Goal: Task Accomplishment & Management: Complete application form

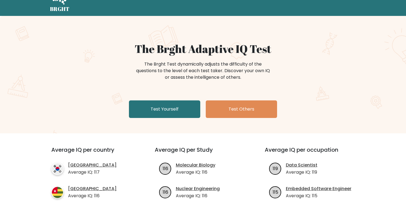
scroll to position [27, 0]
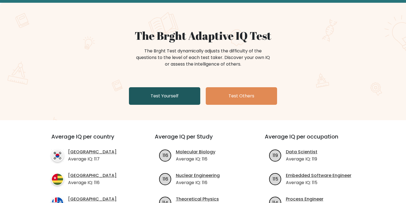
click at [172, 89] on link "Test Yourself" at bounding box center [164, 96] width 71 height 18
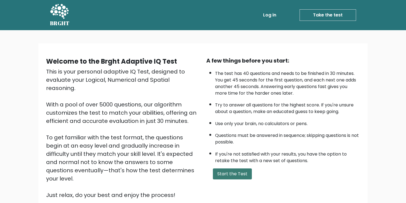
click at [232, 171] on button "Start the Test" at bounding box center [232, 174] width 39 height 11
click at [233, 177] on button "Start the Test" at bounding box center [232, 174] width 39 height 11
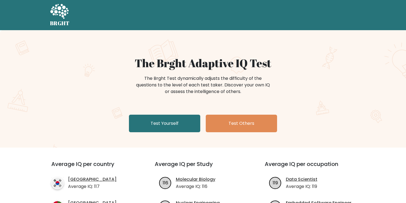
scroll to position [27, 0]
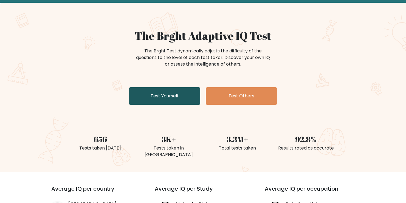
click at [178, 100] on link "Test Yourself" at bounding box center [164, 96] width 71 height 18
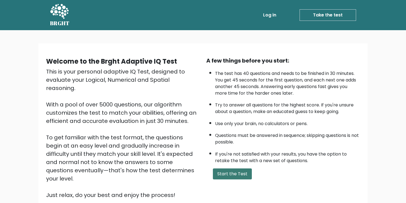
click at [236, 177] on button "Start the Test" at bounding box center [232, 174] width 39 height 11
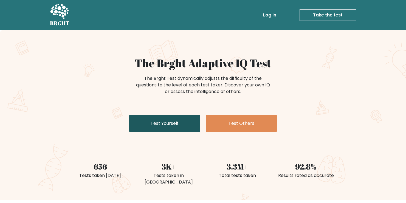
click at [191, 125] on link "Test Yourself" at bounding box center [164, 124] width 71 height 18
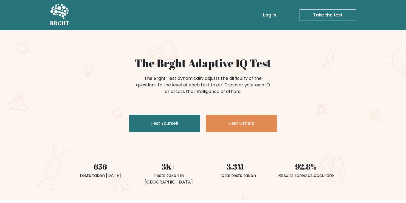
drag, startPoint x: 281, startPoint y: 11, endPoint x: 273, endPoint y: 16, distance: 9.4
click at [278, 13] on ul "Log in Take the test Take the test" at bounding box center [298, 15] width 116 height 16
click at [273, 16] on link "Log in" at bounding box center [270, 15] width 18 height 11
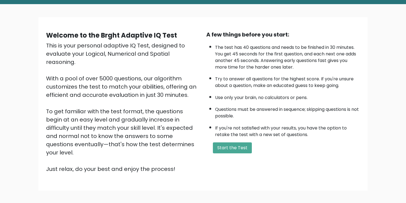
scroll to position [48, 0]
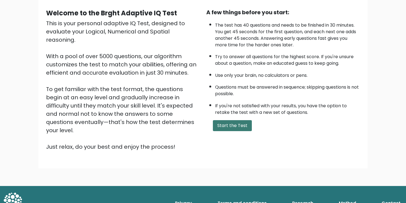
click at [228, 126] on button "Start the Test" at bounding box center [232, 125] width 39 height 11
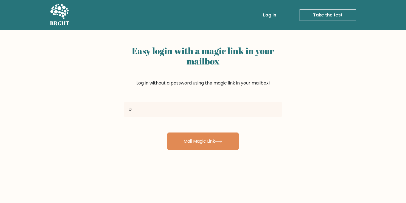
type input "[EMAIL_ADDRESS][DOMAIN_NAME]"
drag, startPoint x: 231, startPoint y: 138, endPoint x: 395, endPoint y: 105, distance: 166.7
click at [395, 105] on div "Easy login with a magic link in your mailbox Log in without a password using th…" at bounding box center [203, 134] width 406 height 208
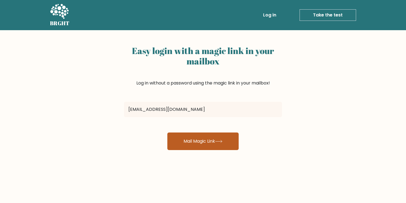
click at [223, 145] on button "Mail Magic Link" at bounding box center [202, 142] width 71 height 18
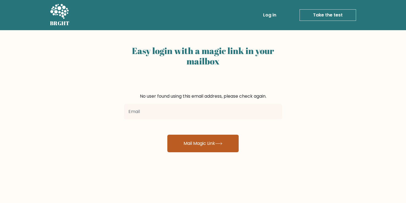
click at [237, 143] on button "Mail Magic Link" at bounding box center [202, 144] width 71 height 18
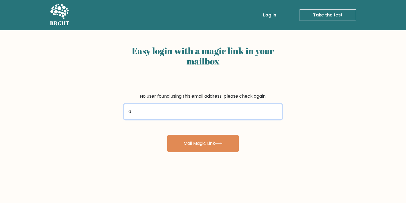
type input "[EMAIL_ADDRESS][DOMAIN_NAME]"
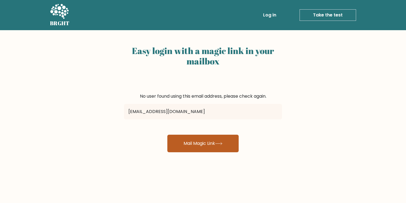
click at [204, 144] on button "Mail Magic Link" at bounding box center [202, 144] width 71 height 18
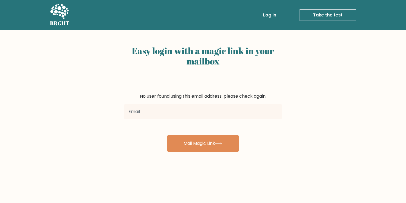
click at [323, 13] on link "Take the test" at bounding box center [328, 15] width 57 height 12
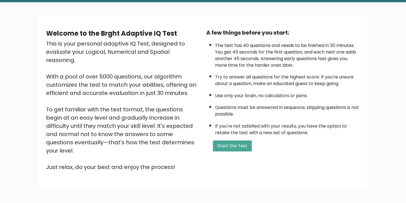
scroll to position [48, 0]
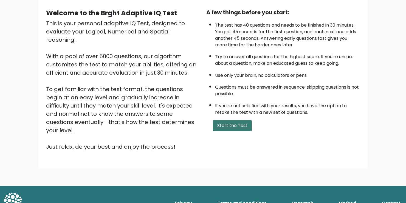
click at [238, 123] on button "Start the Test" at bounding box center [232, 125] width 39 height 11
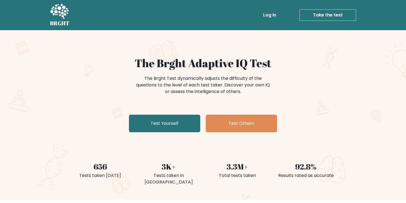
drag, startPoint x: 313, startPoint y: 66, endPoint x: 309, endPoint y: 16, distance: 49.8
click at [309, 16] on link "Take the test" at bounding box center [328, 15] width 57 height 12
click at [326, 14] on link "Take the test" at bounding box center [330, 15] width 57 height 12
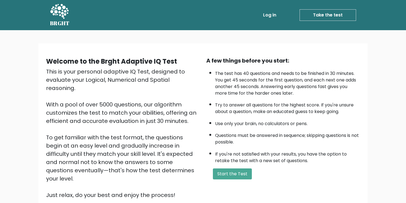
click at [309, 16] on link "Take the test" at bounding box center [328, 15] width 57 height 12
click at [231, 177] on button "Start the Test" at bounding box center [232, 174] width 39 height 11
click at [121, 46] on div "Welcome to the Brght Adaptive IQ Test This is your personal adaptive IQ Test, d…" at bounding box center [204, 130] width 329 height 174
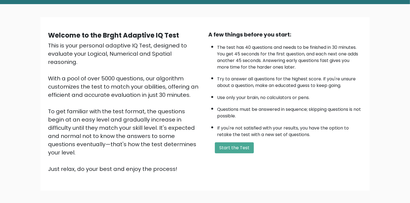
scroll to position [48, 0]
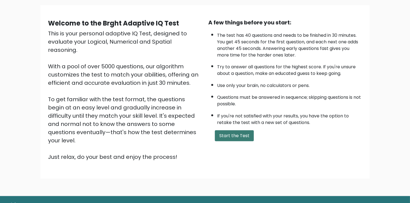
scroll to position [48, 0]
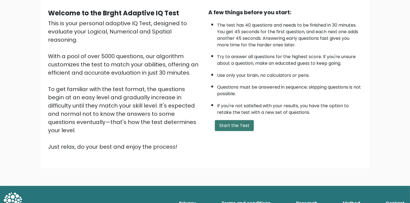
click at [245, 125] on button "Start the Test" at bounding box center [234, 125] width 39 height 11
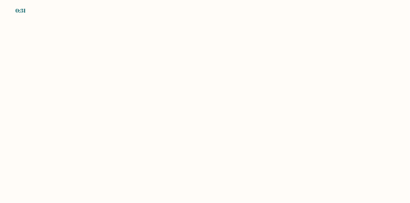
click at [390, 12] on div "0:31" at bounding box center [205, 7] width 410 height 15
click at [388, 12] on div "0:31" at bounding box center [205, 7] width 410 height 15
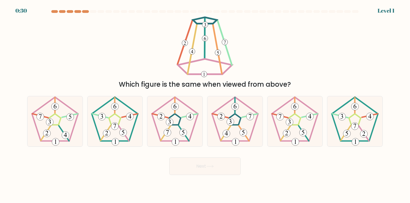
click at [385, 11] on div at bounding box center [205, 12] width 362 height 5
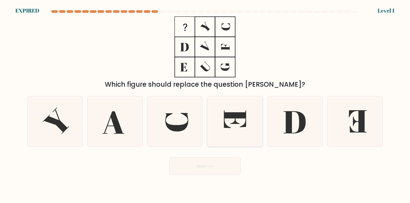
click at [234, 108] on icon at bounding box center [235, 121] width 50 height 50
click at [205, 104] on input "d." at bounding box center [205, 103] width 0 height 3
radio input "true"
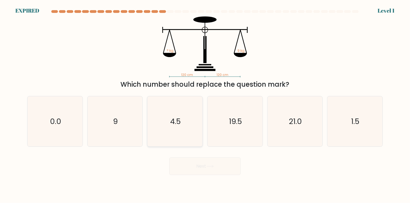
click at [200, 104] on div "4.5" at bounding box center [175, 121] width 56 height 51
click at [205, 104] on input "c. 4.5" at bounding box center [205, 103] width 0 height 3
radio input "true"
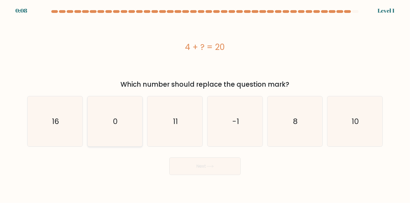
click at [110, 122] on icon "0" at bounding box center [115, 121] width 50 height 50
click at [205, 104] on input "b. 0" at bounding box center [205, 103] width 0 height 3
radio input "true"
click at [208, 174] on button "Next" at bounding box center [204, 167] width 71 height 18
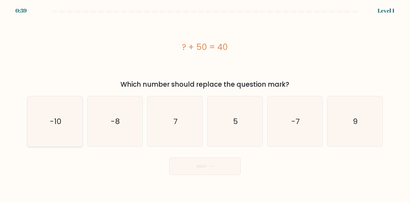
click at [46, 120] on icon "-10" at bounding box center [55, 121] width 50 height 50
click at [205, 104] on input "a. -10" at bounding box center [205, 103] width 0 height 3
radio input "true"
click at [220, 165] on button "Next" at bounding box center [204, 167] width 71 height 18
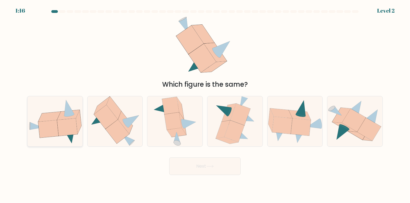
click at [72, 137] on icon at bounding box center [69, 136] width 11 height 15
click at [205, 104] on input "a." at bounding box center [205, 103] width 0 height 3
radio input "true"
click at [218, 172] on button "Next" at bounding box center [204, 167] width 71 height 18
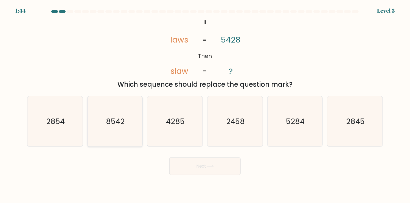
click at [121, 132] on icon "8542" at bounding box center [115, 121] width 50 height 50
click at [205, 104] on input "b. 8542" at bounding box center [205, 103] width 0 height 3
radio input "true"
click at [200, 161] on button "Next" at bounding box center [204, 167] width 71 height 18
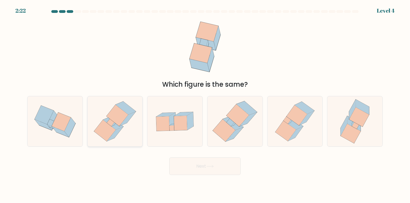
click at [127, 141] on icon at bounding box center [115, 121] width 48 height 50
click at [205, 104] on input "b." at bounding box center [205, 103] width 0 height 3
radio input "true"
click at [256, 124] on icon at bounding box center [235, 121] width 49 height 50
click at [205, 104] on input "d." at bounding box center [205, 103] width 0 height 3
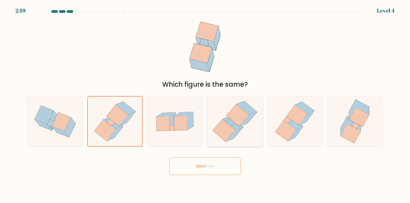
radio input "true"
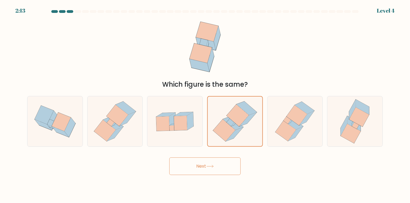
click at [226, 163] on button "Next" at bounding box center [204, 167] width 71 height 18
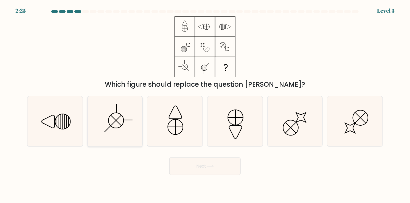
click at [136, 114] on icon at bounding box center [115, 121] width 50 height 50
click at [205, 104] on input "b." at bounding box center [205, 103] width 0 height 3
radio input "true"
click at [202, 166] on button "Next" at bounding box center [204, 167] width 71 height 18
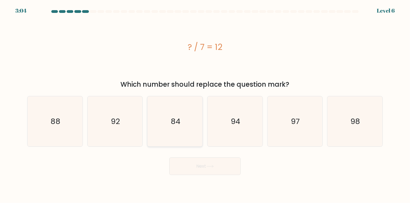
click at [196, 127] on icon "84" at bounding box center [175, 121] width 50 height 50
click at [205, 104] on input "c. 84" at bounding box center [205, 103] width 0 height 3
radio input "true"
click at [217, 166] on button "Next" at bounding box center [204, 167] width 71 height 18
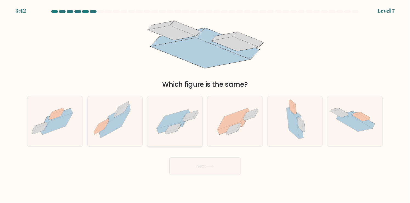
click at [180, 142] on div at bounding box center [175, 121] width 56 height 51
click at [205, 104] on input "c." at bounding box center [205, 103] width 0 height 3
radio input "true"
click at [217, 167] on button "Next" at bounding box center [204, 167] width 71 height 18
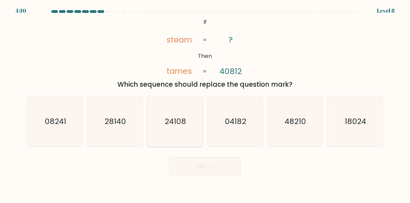
click at [187, 122] on icon "24108" at bounding box center [175, 121] width 50 height 50
click at [205, 104] on input "c. 24108" at bounding box center [205, 103] width 0 height 3
radio input "true"
click at [223, 169] on button "Next" at bounding box center [204, 167] width 71 height 18
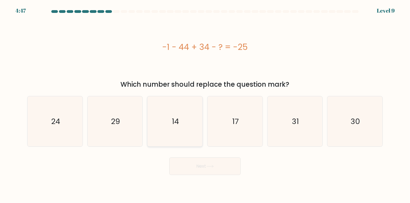
click at [165, 135] on icon "14" at bounding box center [175, 121] width 50 height 50
click at [205, 104] on input "c. 14" at bounding box center [205, 103] width 0 height 3
radio input "true"
click at [211, 168] on button "Next" at bounding box center [204, 167] width 71 height 18
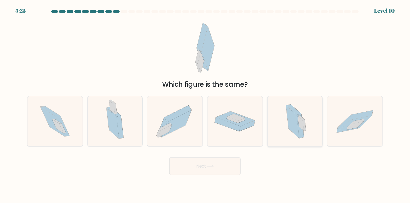
click at [275, 116] on div at bounding box center [295, 121] width 56 height 51
click at [205, 104] on input "e." at bounding box center [205, 103] width 0 height 3
radio input "true"
click at [230, 172] on button "Next" at bounding box center [204, 167] width 71 height 18
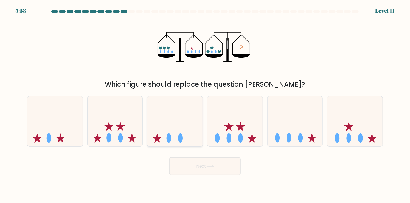
click at [184, 132] on icon at bounding box center [174, 122] width 55 height 46
click at [205, 104] on input "c." at bounding box center [205, 103] width 0 height 3
radio input "true"
click at [199, 172] on button "Next" at bounding box center [204, 167] width 71 height 18
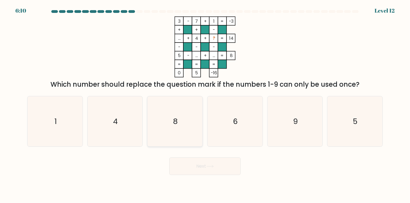
click at [197, 105] on icon "8" at bounding box center [175, 121] width 50 height 50
click at [205, 104] on input "c. 8" at bounding box center [205, 103] width 0 height 3
radio input "true"
click at [219, 170] on button "Next" at bounding box center [204, 167] width 71 height 18
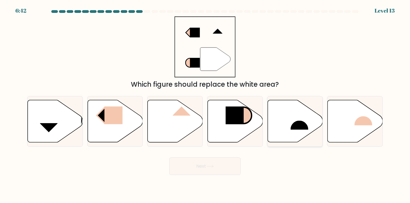
click at [294, 134] on icon at bounding box center [295, 121] width 55 height 42
click at [205, 104] on input "e." at bounding box center [205, 103] width 0 height 3
radio input "true"
click at [224, 171] on button "Next" at bounding box center [204, 167] width 71 height 18
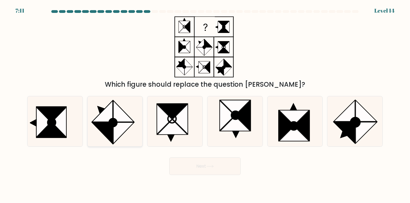
click at [122, 135] on icon at bounding box center [123, 133] width 21 height 21
click at [205, 104] on input "b." at bounding box center [205, 103] width 0 height 3
radio input "true"
click at [170, 124] on icon at bounding box center [172, 127] width 30 height 15
click at [205, 104] on input "c." at bounding box center [205, 103] width 0 height 3
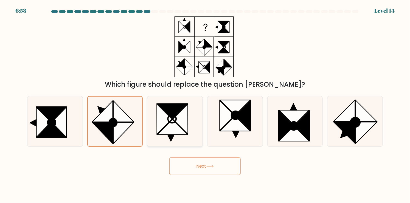
radio input "true"
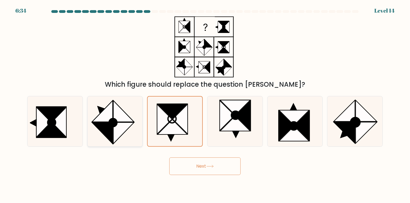
click at [103, 124] on icon at bounding box center [102, 133] width 21 height 21
click at [205, 104] on input "b." at bounding box center [205, 103] width 0 height 3
radio input "true"
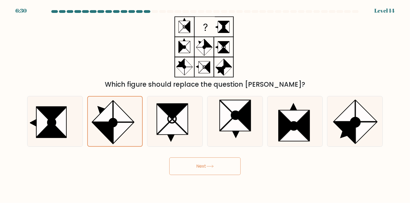
click at [219, 174] on button "Next" at bounding box center [204, 167] width 71 height 18
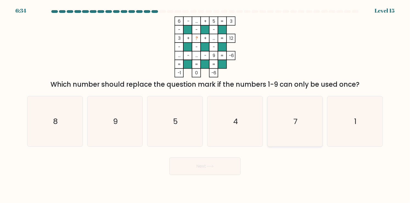
click at [283, 114] on icon "7" at bounding box center [295, 121] width 50 height 50
click at [205, 104] on input "e. 7" at bounding box center [205, 103] width 0 height 3
radio input "true"
click at [230, 170] on button "Next" at bounding box center [204, 167] width 71 height 18
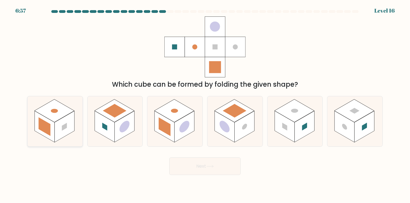
click at [75, 121] on icon at bounding box center [54, 121] width 55 height 50
click at [205, 104] on input "a." at bounding box center [205, 103] width 0 height 3
radio input "true"
click at [239, 169] on button "Next" at bounding box center [204, 167] width 71 height 18
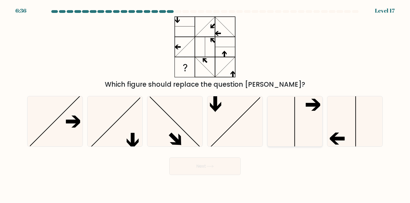
click at [307, 120] on icon at bounding box center [295, 121] width 50 height 50
click at [205, 104] on input "e." at bounding box center [205, 103] width 0 height 3
radio input "true"
click at [209, 167] on icon at bounding box center [209, 166] width 7 height 3
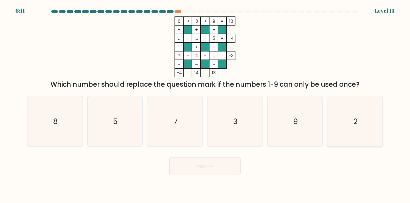
click at [333, 111] on icon "2" at bounding box center [355, 121] width 50 height 50
click at [205, 104] on input "f. 2" at bounding box center [205, 103] width 0 height 3
radio input "true"
click at [232, 167] on button "Next" at bounding box center [204, 167] width 71 height 18
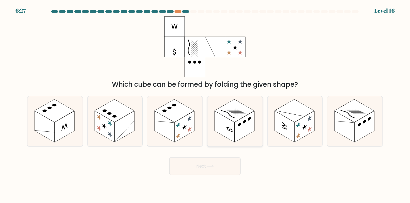
click at [234, 124] on rect at bounding box center [225, 126] width 20 height 31
click at [205, 104] on input "d." at bounding box center [205, 103] width 0 height 3
radio input "true"
click at [195, 166] on button "Next" at bounding box center [204, 167] width 71 height 18
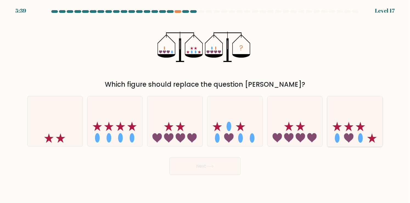
click at [373, 132] on icon at bounding box center [355, 122] width 55 height 46
click at [205, 104] on input "f." at bounding box center [205, 103] width 0 height 3
radio input "true"
click at [186, 167] on button "Next" at bounding box center [204, 167] width 71 height 18
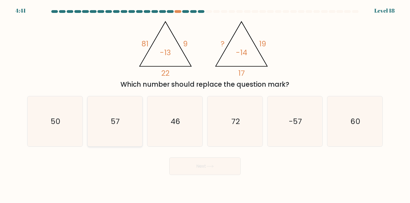
click at [101, 121] on icon "57" at bounding box center [115, 121] width 50 height 50
click at [205, 104] on input "b. 57" at bounding box center [205, 103] width 0 height 3
radio input "true"
click at [211, 168] on icon at bounding box center [209, 166] width 7 height 3
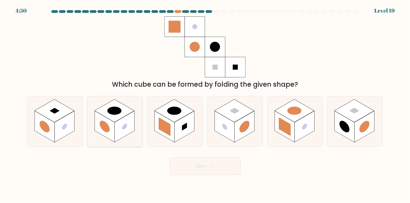
click at [98, 123] on rect at bounding box center [105, 126] width 20 height 31
click at [205, 104] on input "b." at bounding box center [205, 103] width 0 height 3
radio input "true"
click at [214, 171] on button "Next" at bounding box center [204, 167] width 71 height 18
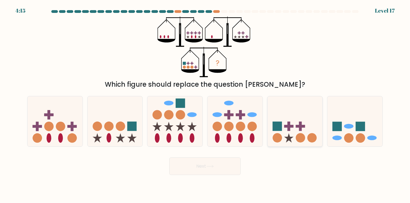
click at [285, 135] on icon at bounding box center [295, 122] width 55 height 46
click at [205, 104] on input "e." at bounding box center [205, 103] width 0 height 3
radio input "true"
click at [227, 167] on button "Next" at bounding box center [204, 167] width 71 height 18
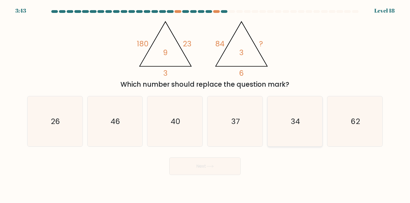
click at [318, 125] on icon "34" at bounding box center [295, 121] width 50 height 50
click at [205, 104] on input "e. 34" at bounding box center [205, 103] width 0 height 3
radio input "true"
click at [204, 170] on button "Next" at bounding box center [204, 167] width 71 height 18
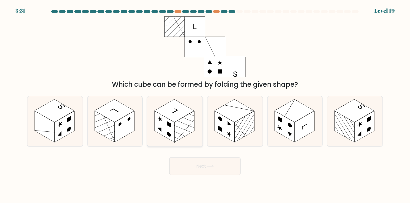
click at [186, 127] on rect at bounding box center [185, 126] width 20 height 31
click at [205, 104] on input "c." at bounding box center [205, 103] width 0 height 3
radio input "true"
click at [288, 125] on rect at bounding box center [285, 126] width 20 height 31
click at [205, 104] on input "e." at bounding box center [205, 103] width 0 height 3
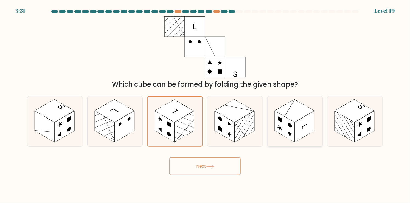
radio input "true"
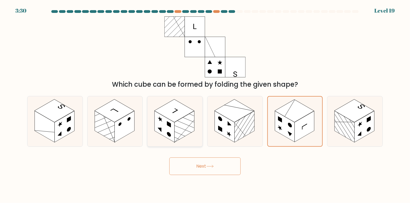
click at [159, 128] on g at bounding box center [165, 126] width 20 height 31
click at [205, 104] on input "c." at bounding box center [205, 103] width 0 height 3
radio input "true"
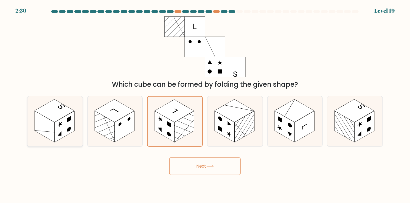
click at [72, 126] on rect at bounding box center [65, 126] width 20 height 31
click at [205, 104] on input "a." at bounding box center [205, 103] width 0 height 3
radio input "true"
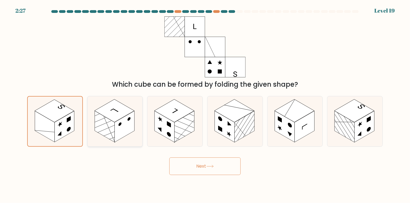
click at [129, 138] on icon at bounding box center [115, 121] width 55 height 50
click at [205, 104] on input "b." at bounding box center [205, 103] width 0 height 3
radio input "true"
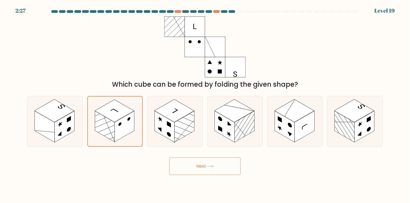
click at [213, 161] on button "Next" at bounding box center [204, 167] width 71 height 18
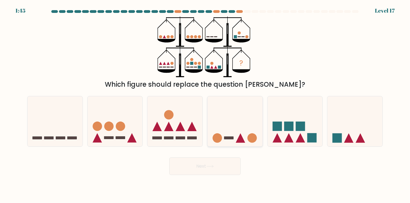
click at [243, 115] on icon at bounding box center [235, 122] width 55 height 46
click at [205, 104] on input "d." at bounding box center [205, 103] width 0 height 3
radio input "true"
click at [231, 166] on button "Next" at bounding box center [204, 167] width 71 height 18
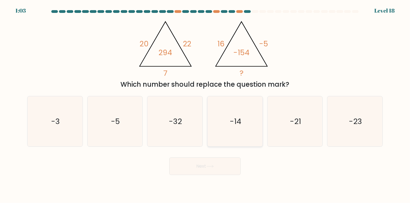
click at [251, 133] on icon "-14" at bounding box center [235, 121] width 50 height 50
click at [205, 104] on input "d. -14" at bounding box center [205, 103] width 0 height 3
radio input "true"
click at [213, 167] on icon at bounding box center [210, 166] width 7 height 2
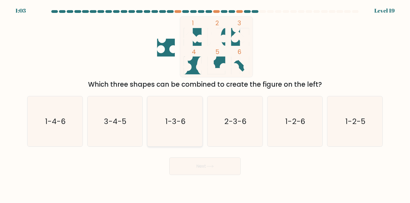
click at [192, 131] on icon "1-3-6" at bounding box center [175, 121] width 50 height 50
click at [205, 104] on input "c. 1-3-6" at bounding box center [205, 103] width 0 height 3
radio input "true"
click at [227, 168] on button "Next" at bounding box center [204, 167] width 71 height 18
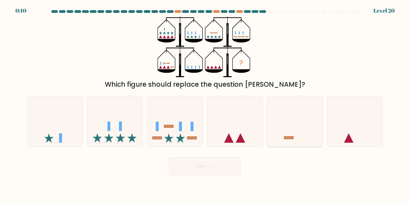
click at [289, 131] on icon at bounding box center [295, 122] width 55 height 46
click at [205, 104] on input "e." at bounding box center [205, 103] width 0 height 3
radio input "true"
click at [122, 133] on icon at bounding box center [115, 122] width 55 height 46
click at [205, 104] on input "b." at bounding box center [205, 103] width 0 height 3
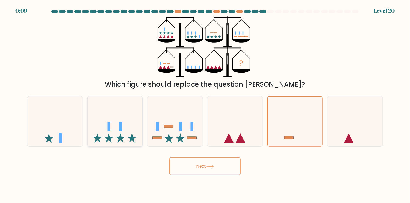
radio input "true"
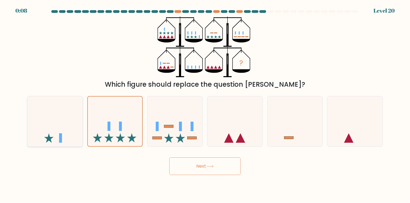
click at [47, 127] on icon at bounding box center [54, 122] width 55 height 46
click at [205, 104] on input "a." at bounding box center [205, 103] width 0 height 3
radio input "true"
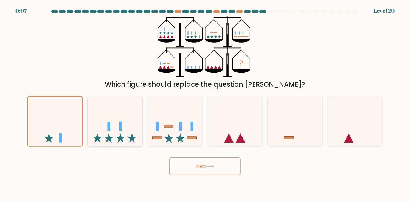
click at [117, 126] on icon at bounding box center [115, 122] width 55 height 46
click at [205, 104] on input "b." at bounding box center [205, 103] width 0 height 3
radio input "true"
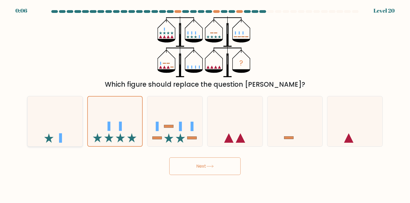
click at [77, 133] on icon at bounding box center [54, 122] width 55 height 46
click at [205, 104] on input "a." at bounding box center [205, 103] width 0 height 3
radio input "true"
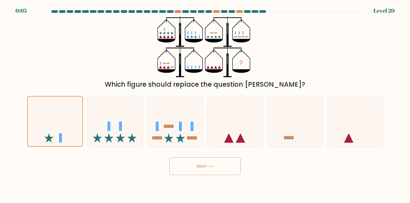
click at [179, 166] on button "Next" at bounding box center [204, 167] width 71 height 18
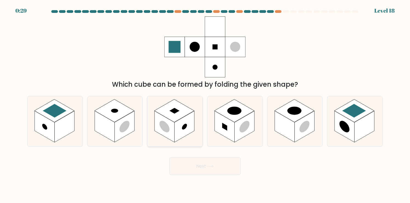
click at [168, 125] on circle at bounding box center [165, 127] width 10 height 16
click at [205, 104] on input "c." at bounding box center [205, 103] width 0 height 3
radio input "true"
click at [245, 125] on circle at bounding box center [245, 127] width 10 height 16
click at [205, 104] on input "d." at bounding box center [205, 103] width 0 height 3
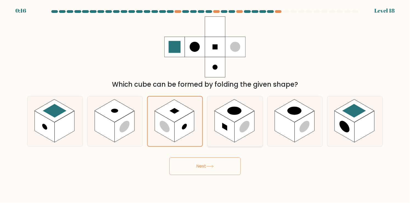
radio input "true"
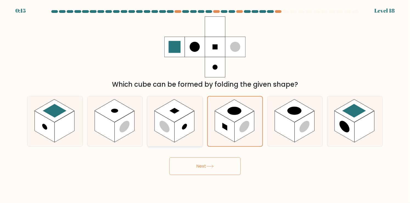
click at [196, 127] on icon at bounding box center [174, 121] width 55 height 50
click at [205, 104] on input "c." at bounding box center [205, 103] width 0 height 3
radio input "true"
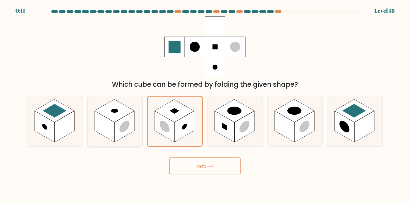
click at [130, 128] on rect at bounding box center [125, 126] width 20 height 31
click at [205, 104] on input "b." at bounding box center [205, 103] width 0 height 3
radio input "true"
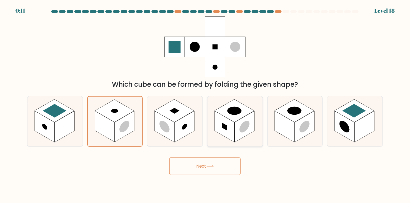
drag, startPoint x: 185, startPoint y: 118, endPoint x: 214, endPoint y: 113, distance: 29.9
click at [186, 118] on rect at bounding box center [185, 126] width 20 height 31
click at [205, 104] on input "c." at bounding box center [205, 103] width 0 height 3
radio input "true"
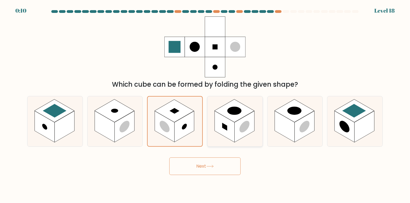
click at [215, 113] on rect at bounding box center [225, 126] width 20 height 31
click at [205, 104] on input "d." at bounding box center [205, 103] width 0 height 3
radio input "true"
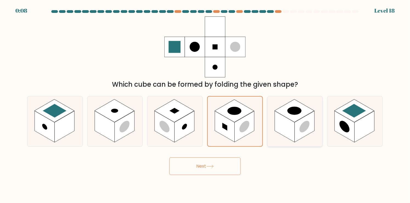
click at [294, 121] on rect at bounding box center [295, 110] width 40 height 23
click at [205, 104] on input "e." at bounding box center [205, 103] width 0 height 3
radio input "true"
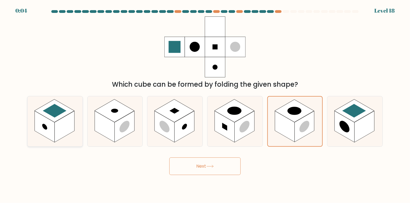
click at [66, 127] on rect at bounding box center [65, 126] width 20 height 31
click at [205, 104] on input "a." at bounding box center [205, 103] width 0 height 3
radio input "true"
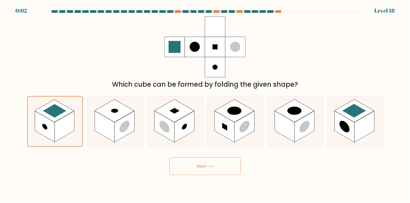
click at [209, 166] on icon at bounding box center [209, 166] width 7 height 3
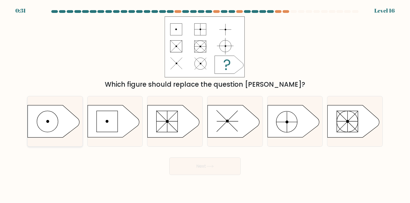
click at [57, 121] on icon at bounding box center [54, 121] width 52 height 32
click at [205, 104] on input "a." at bounding box center [205, 103] width 0 height 3
radio input "true"
click at [234, 165] on button "Next" at bounding box center [204, 167] width 71 height 18
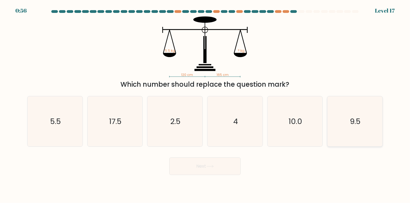
click at [333, 126] on icon "9.5" at bounding box center [355, 121] width 50 height 50
click at [205, 104] on input "f. 9.5" at bounding box center [205, 103] width 0 height 3
radio input "true"
click at [253, 141] on icon "4" at bounding box center [235, 121] width 50 height 50
click at [205, 104] on input "d. 4" at bounding box center [205, 103] width 0 height 3
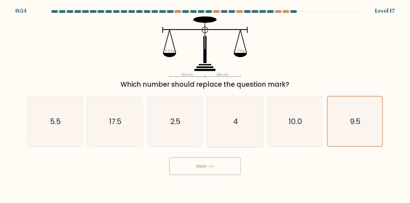
radio input "true"
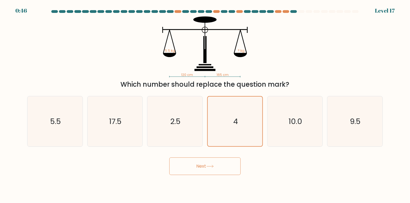
click at [228, 163] on button "Next" at bounding box center [204, 167] width 71 height 18
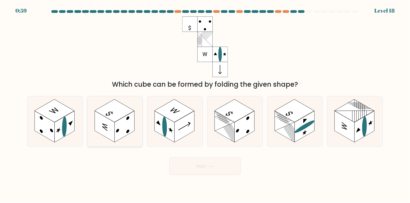
drag, startPoint x: 102, startPoint y: 128, endPoint x: 89, endPoint y: 128, distance: 12.9
click at [95, 128] on rect at bounding box center [105, 126] width 20 height 31
click at [205, 104] on input "b." at bounding box center [205, 103] width 0 height 3
radio input "true"
click at [74, 131] on rect at bounding box center [65, 126] width 20 height 31
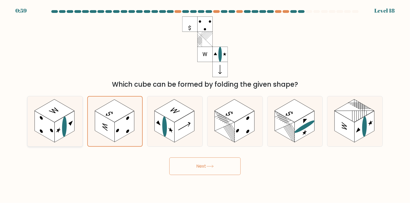
click at [205, 104] on input "a." at bounding box center [205, 103] width 0 height 3
radio input "true"
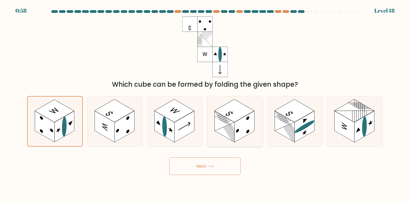
click at [262, 125] on icon at bounding box center [235, 121] width 55 height 50
click at [205, 104] on input "d." at bounding box center [205, 103] width 0 height 3
radio input "true"
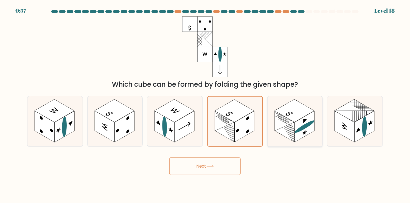
click at [303, 125] on ellipse at bounding box center [305, 127] width 20 height 16
click at [205, 104] on input "e." at bounding box center [205, 103] width 0 height 3
radio input "true"
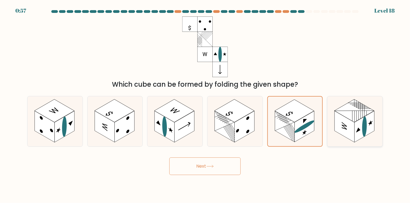
click at [343, 121] on rect at bounding box center [345, 126] width 20 height 31
click at [205, 104] on input "f." at bounding box center [205, 103] width 0 height 3
radio input "true"
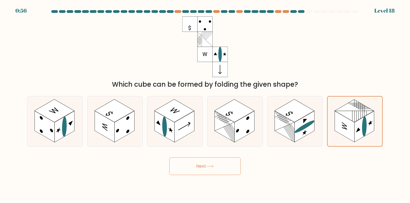
click at [221, 170] on button "Next" at bounding box center [204, 167] width 71 height 18
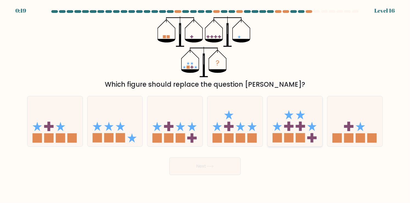
click at [288, 116] on icon at bounding box center [288, 114] width 9 height 9
click at [205, 104] on input "e." at bounding box center [205, 103] width 0 height 3
radio input "true"
click at [195, 170] on button "Next" at bounding box center [204, 167] width 71 height 18
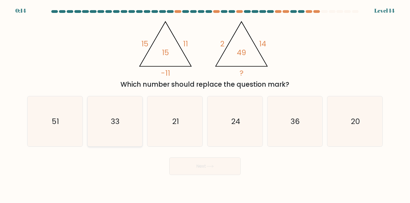
click at [131, 136] on icon "33" at bounding box center [115, 121] width 50 height 50
click at [205, 104] on input "b. 33" at bounding box center [205, 103] width 0 height 3
radio input "true"
click at [199, 170] on button "Next" at bounding box center [204, 167] width 71 height 18
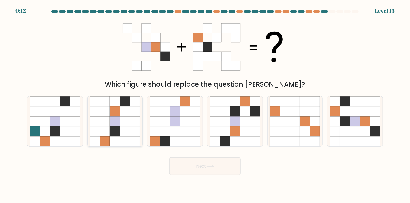
click at [139, 142] on icon at bounding box center [135, 141] width 10 height 10
click at [205, 104] on input "b." at bounding box center [205, 103] width 0 height 3
radio input "true"
click at [216, 170] on button "Next" at bounding box center [204, 167] width 71 height 18
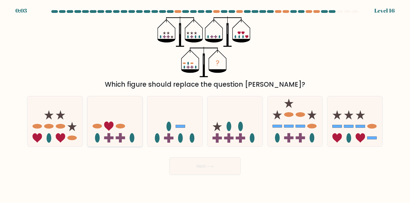
click at [122, 130] on icon at bounding box center [115, 122] width 55 height 46
click at [205, 104] on input "b." at bounding box center [205, 103] width 0 height 3
radio input "true"
click at [223, 169] on button "Next" at bounding box center [204, 167] width 71 height 18
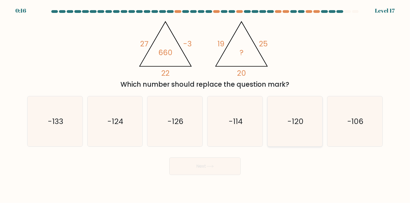
click at [275, 119] on icon "-120" at bounding box center [295, 121] width 50 height 50
click at [205, 104] on input "e. -120" at bounding box center [205, 103] width 0 height 3
radio input "true"
click at [210, 167] on icon at bounding box center [209, 166] width 7 height 3
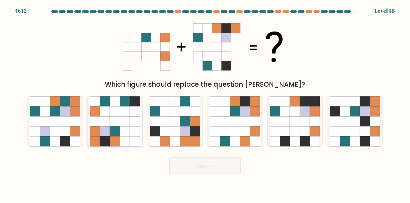
click at [108, 116] on icon at bounding box center [105, 112] width 10 height 10
click at [205, 104] on input "b." at bounding box center [205, 103] width 0 height 3
radio input "true"
click at [180, 122] on icon at bounding box center [175, 121] width 10 height 10
click at [205, 104] on input "c." at bounding box center [205, 103] width 0 height 3
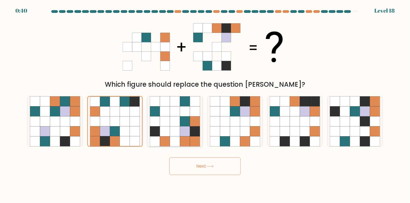
radio input "true"
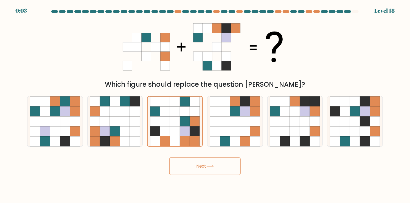
click at [208, 169] on button "Next" at bounding box center [204, 167] width 71 height 18
click at [216, 166] on button "Next" at bounding box center [204, 167] width 71 height 18
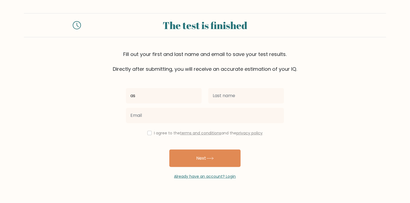
type input "a"
type input "[PERSON_NAME]"
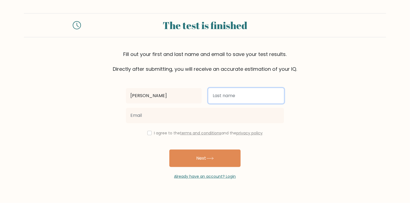
click at [231, 102] on input "text" at bounding box center [246, 95] width 76 height 15
type input "[PERSON_NAME]"
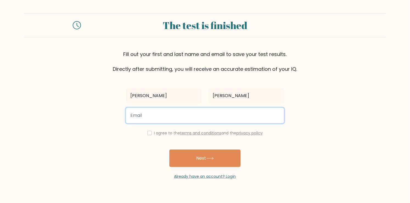
click at [228, 116] on input "email" at bounding box center [205, 115] width 158 height 15
type input "[EMAIL_ADDRESS][DOMAIN_NAME]"
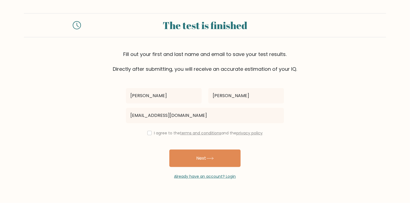
click at [151, 136] on div "I agree to the terms and conditions and the privacy policy" at bounding box center [205, 133] width 165 height 7
click at [147, 134] on input "checkbox" at bounding box center [149, 133] width 4 height 4
checkbox input "true"
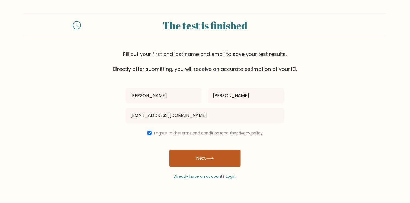
click at [184, 157] on button "Next" at bounding box center [204, 159] width 71 height 18
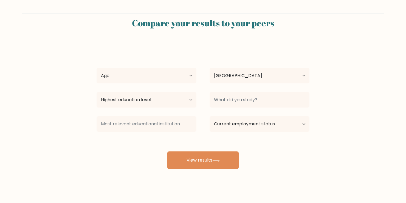
select select "EC"
click at [188, 100] on select "Highest education level No schooling Primary Lower Secondary Upper Secondary Oc…" at bounding box center [147, 99] width 100 height 15
select select "bachelors_degree"
click at [97, 92] on select "Highest education level No schooling Primary Lower Secondary Upper Secondary Oc…" at bounding box center [147, 99] width 100 height 15
click at [179, 86] on div "david sanchez Age Under 18 years old 18-24 years old 25-34 years old 35-44 year…" at bounding box center [203, 108] width 220 height 121
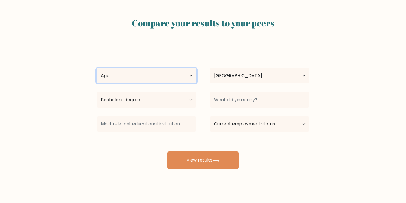
click at [180, 80] on select "Age Under 18 years old 18-24 years old 25-34 years old 35-44 years old 45-54 ye…" at bounding box center [147, 75] width 100 height 15
select select "min_18"
click at [97, 68] on select "Age Under 18 years old 18-24 years old 25-34 years old 35-44 years old 45-54 ye…" at bounding box center [147, 75] width 100 height 15
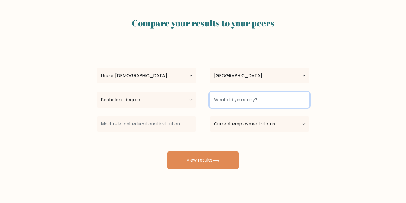
click at [226, 94] on input at bounding box center [260, 99] width 100 height 15
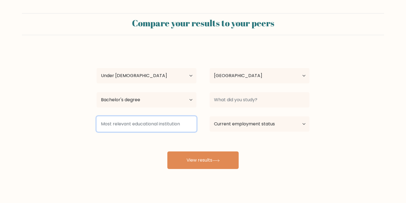
click at [189, 125] on input at bounding box center [147, 123] width 100 height 15
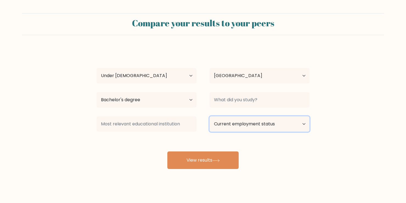
click at [253, 130] on select "Current employment status Employed Student Retired Other / prefer not to answer" at bounding box center [260, 123] width 100 height 15
select select "student"
click at [210, 116] on select "Current employment status Employed Student Retired Other / prefer not to answer" at bounding box center [260, 123] width 100 height 15
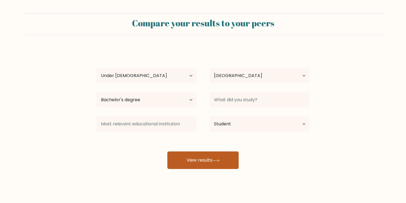
click at [229, 157] on button "View results" at bounding box center [202, 161] width 71 height 18
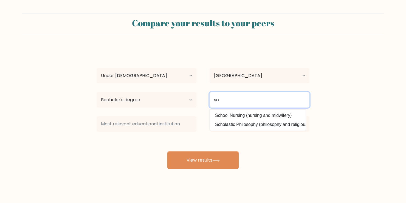
type input "s"
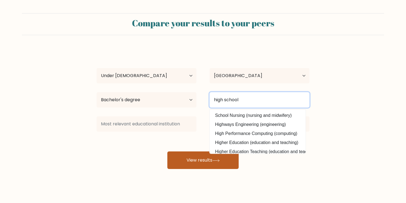
type input "high school"
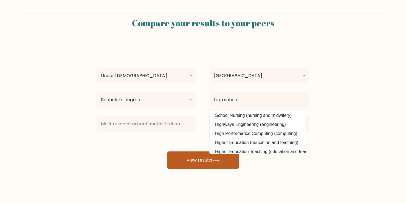
click at [193, 165] on button "View results" at bounding box center [202, 161] width 71 height 18
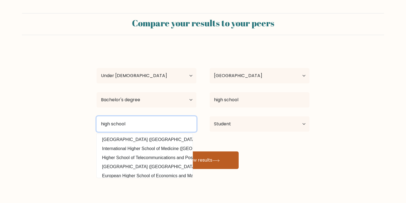
type input "high school"
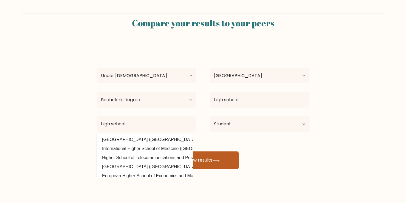
click at [210, 161] on button "View results" at bounding box center [202, 161] width 71 height 18
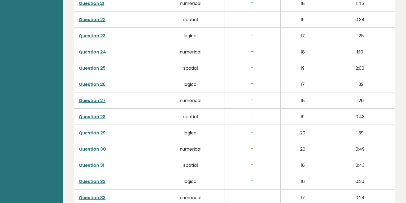
scroll to position [1419, 0]
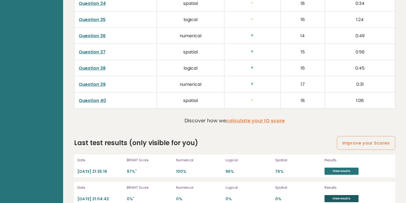
click at [337, 195] on link "View results" at bounding box center [342, 198] width 34 height 7
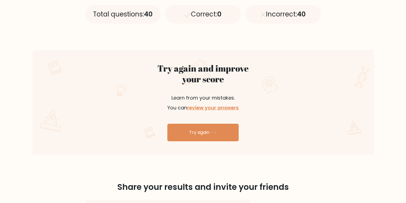
scroll to position [302, 0]
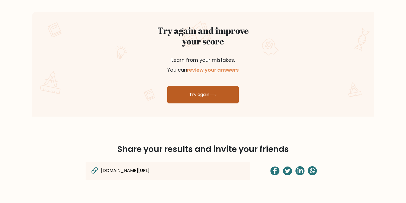
click at [217, 101] on link "Try again" at bounding box center [202, 95] width 71 height 18
click at [206, 98] on link "Try again" at bounding box center [202, 95] width 71 height 18
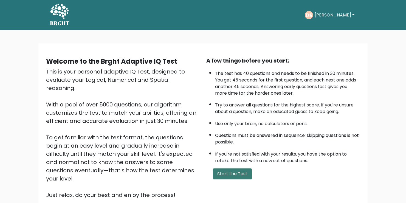
click at [241, 175] on button "Start the Test" at bounding box center [232, 174] width 39 height 11
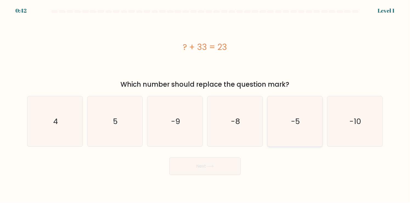
drag, startPoint x: 338, startPoint y: 126, endPoint x: 314, endPoint y: 130, distance: 23.9
click at [338, 126] on icon "-10" at bounding box center [355, 121] width 50 height 50
click at [205, 104] on input "f. -10" at bounding box center [205, 103] width 0 height 3
radio input "true"
click at [187, 166] on button "Next" at bounding box center [204, 167] width 71 height 18
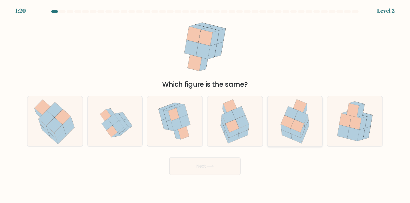
click at [304, 131] on icon at bounding box center [297, 131] width 13 height 13
click at [205, 104] on input "e." at bounding box center [205, 103] width 0 height 3
radio input "true"
click at [227, 167] on button "Next" at bounding box center [204, 167] width 71 height 18
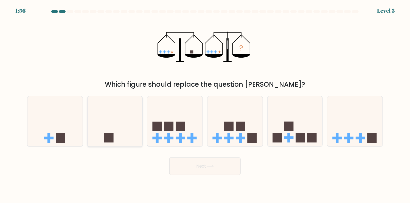
click at [136, 124] on icon at bounding box center [115, 122] width 55 height 46
click at [205, 104] on input "b." at bounding box center [205, 103] width 0 height 3
radio input "true"
click at [223, 166] on button "Next" at bounding box center [204, 167] width 71 height 18
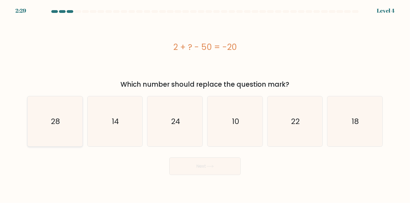
click at [52, 114] on icon "28" at bounding box center [55, 121] width 50 height 50
click at [205, 104] on input "a. 28" at bounding box center [205, 103] width 0 height 3
radio input "true"
click at [216, 164] on button "Next" at bounding box center [204, 167] width 71 height 18
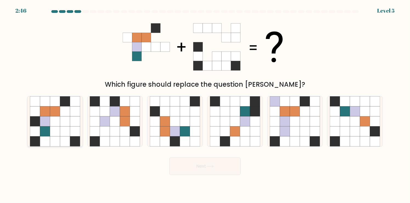
click at [60, 98] on icon at bounding box center [65, 101] width 10 height 10
click at [205, 102] on input "a." at bounding box center [205, 103] width 0 height 3
radio input "true"
click at [207, 174] on button "Next" at bounding box center [204, 167] width 71 height 18
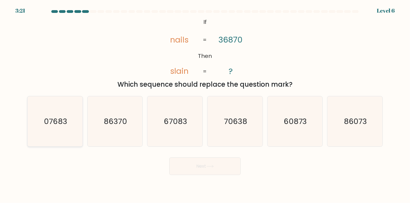
click at [72, 119] on icon "07683" at bounding box center [55, 121] width 50 height 50
click at [205, 104] on input "a. 07683" at bounding box center [205, 103] width 0 height 3
radio input "true"
click at [219, 164] on button "Next" at bounding box center [204, 167] width 71 height 18
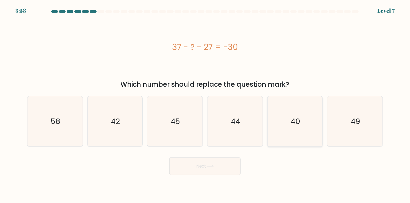
click at [292, 113] on icon "40" at bounding box center [295, 121] width 50 height 50
click at [205, 104] on input "e. 40" at bounding box center [205, 103] width 0 height 3
radio input "true"
click at [224, 168] on button "Next" at bounding box center [204, 167] width 71 height 18
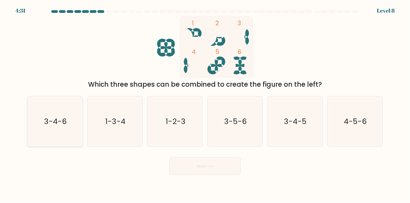
click at [60, 122] on text "3-4-6" at bounding box center [55, 121] width 23 height 11
click at [205, 104] on input "a. 3-4-6" at bounding box center [205, 103] width 0 height 3
radio input "true"
click at [196, 163] on button "Next" at bounding box center [204, 167] width 71 height 18
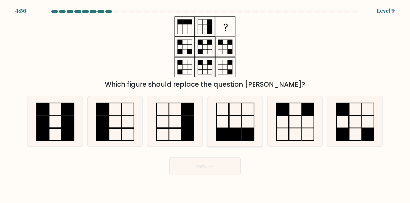
click at [245, 128] on rect at bounding box center [248, 122] width 12 height 12
click at [205, 104] on input "d." at bounding box center [205, 103] width 0 height 3
radio input "true"
click at [233, 167] on button "Next" at bounding box center [204, 167] width 71 height 18
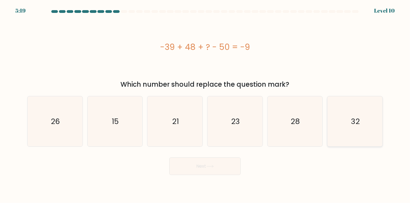
click at [371, 126] on icon "32" at bounding box center [355, 121] width 50 height 50
click at [205, 104] on input "f. 32" at bounding box center [205, 103] width 0 height 3
radio input "true"
click at [221, 168] on button "Next" at bounding box center [204, 167] width 71 height 18
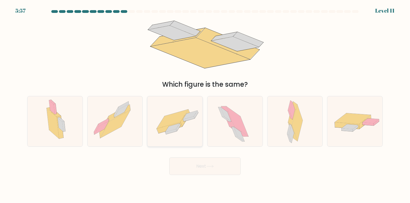
click at [188, 135] on icon at bounding box center [174, 121] width 55 height 38
click at [205, 104] on input "c." at bounding box center [205, 103] width 0 height 3
radio input "true"
click at [213, 164] on button "Next" at bounding box center [204, 167] width 71 height 18
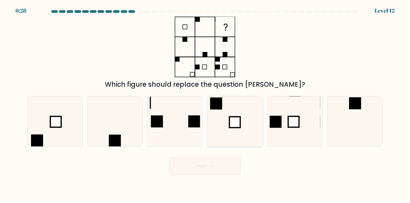
click at [255, 118] on icon at bounding box center [235, 121] width 50 height 50
click at [205, 104] on input "d." at bounding box center [205, 103] width 0 height 3
radio input "true"
click at [233, 170] on button "Next" at bounding box center [204, 167] width 71 height 18
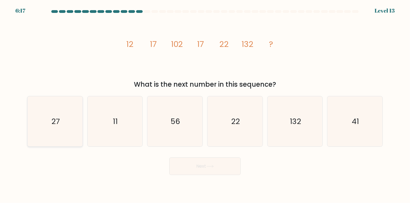
click at [68, 126] on icon "27" at bounding box center [55, 121] width 50 height 50
click at [205, 104] on input "a. 27" at bounding box center [205, 103] width 0 height 3
radio input "true"
click at [222, 169] on button "Next" at bounding box center [204, 167] width 71 height 18
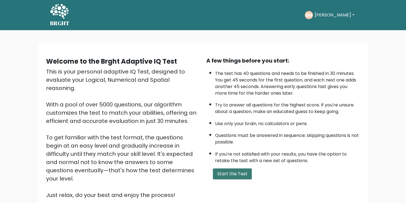
click at [234, 174] on button "Start the Test" at bounding box center [232, 174] width 39 height 11
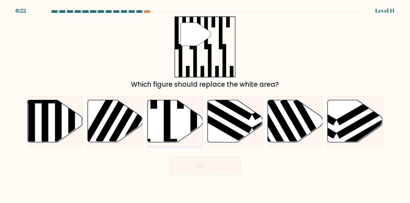
click at [174, 127] on icon at bounding box center [175, 121] width 55 height 42
click at [205, 104] on input "c." at bounding box center [205, 103] width 0 height 3
radio input "true"
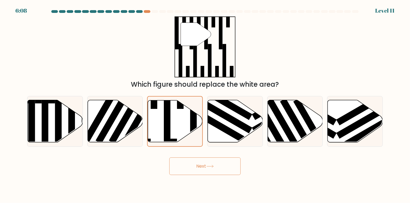
click at [214, 166] on icon at bounding box center [209, 166] width 7 height 3
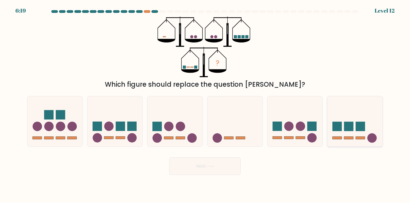
click at [357, 141] on icon at bounding box center [355, 122] width 55 height 46
click at [205, 104] on input "f." at bounding box center [205, 103] width 0 height 3
radio input "true"
click at [250, 138] on icon at bounding box center [235, 122] width 55 height 46
click at [205, 104] on input "d." at bounding box center [205, 103] width 0 height 3
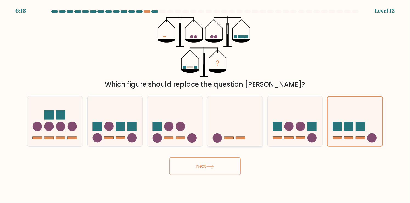
radio input "true"
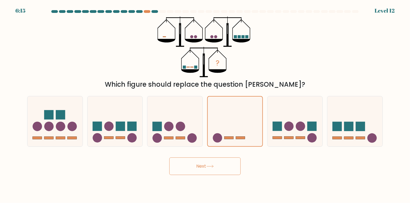
click at [226, 173] on button "Next" at bounding box center [204, 167] width 71 height 18
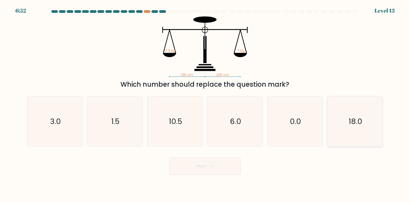
click at [337, 116] on icon "18.0" at bounding box center [355, 121] width 50 height 50
click at [205, 104] on input "f. 18.0" at bounding box center [205, 103] width 0 height 3
radio input "true"
click at [282, 118] on icon "0.0" at bounding box center [295, 121] width 50 height 50
click at [205, 104] on input "e. 0.0" at bounding box center [205, 103] width 0 height 3
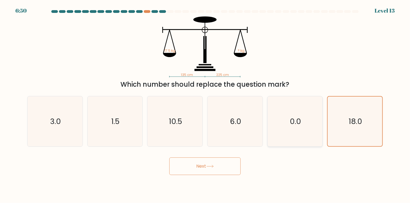
radio input "true"
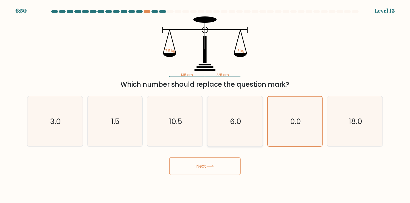
click at [234, 119] on text "6.0" at bounding box center [235, 121] width 11 height 11
click at [205, 104] on input "d. 6.0" at bounding box center [205, 103] width 0 height 3
radio input "true"
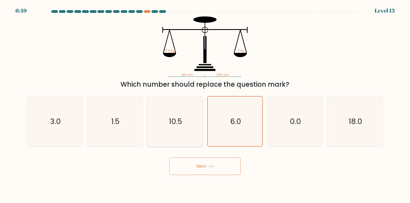
click at [193, 118] on icon "10.5" at bounding box center [175, 121] width 50 height 50
click at [205, 104] on input "c. 10.5" at bounding box center [205, 103] width 0 height 3
radio input "true"
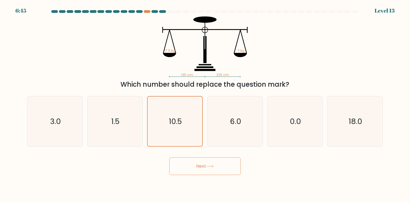
click at [232, 165] on button "Next" at bounding box center [204, 167] width 71 height 18
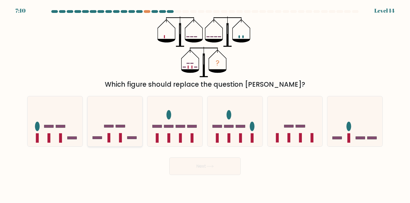
click at [98, 119] on icon at bounding box center [115, 122] width 55 height 46
click at [205, 104] on input "b." at bounding box center [205, 103] width 0 height 3
radio input "true"
click at [228, 168] on button "Next" at bounding box center [204, 167] width 71 height 18
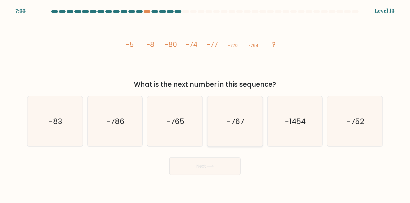
click at [247, 119] on icon "-767" at bounding box center [235, 121] width 50 height 50
click at [205, 104] on input "d. -767" at bounding box center [205, 103] width 0 height 3
radio input "true"
click at [227, 163] on button "Next" at bounding box center [204, 167] width 71 height 18
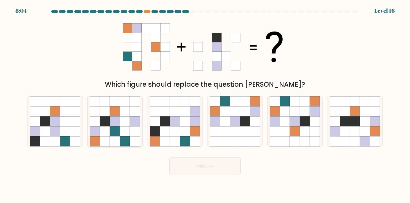
click at [127, 126] on icon at bounding box center [125, 121] width 10 height 10
click at [205, 104] on input "b." at bounding box center [205, 103] width 0 height 3
radio input "true"
click at [241, 138] on icon at bounding box center [245, 141] width 10 height 10
click at [205, 104] on input "d." at bounding box center [205, 103] width 0 height 3
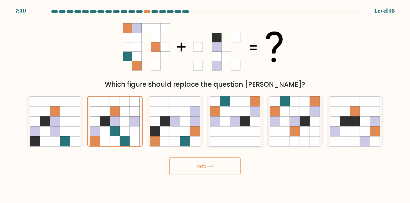
radio input "true"
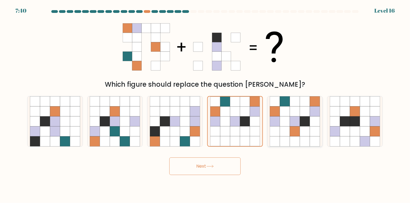
click at [310, 134] on icon at bounding box center [315, 132] width 10 height 10
click at [205, 104] on input "e." at bounding box center [205, 103] width 0 height 3
radio input "true"
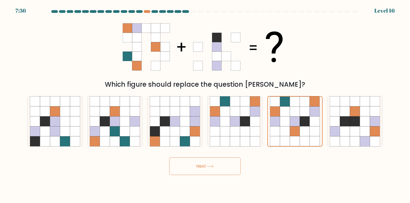
click at [233, 166] on button "Next" at bounding box center [204, 167] width 71 height 18
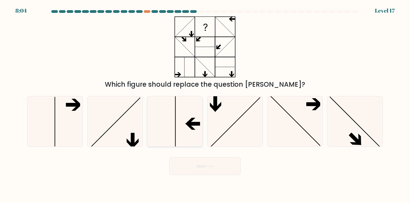
click at [196, 110] on icon at bounding box center [175, 121] width 50 height 50
click at [205, 104] on input "c." at bounding box center [205, 103] width 0 height 3
radio input "true"
click at [80, 107] on div at bounding box center [55, 121] width 56 height 51
click at [205, 104] on input "a." at bounding box center [205, 103] width 0 height 3
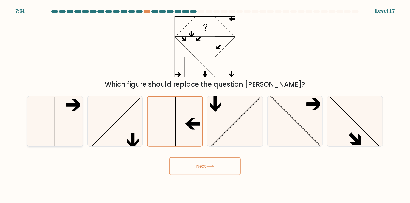
radio input "true"
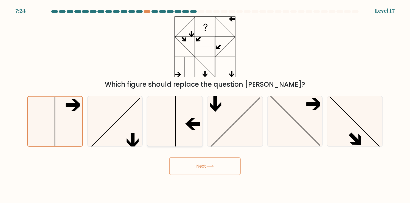
click at [168, 138] on icon at bounding box center [175, 121] width 50 height 50
click at [205, 104] on input "c." at bounding box center [205, 103] width 0 height 3
radio input "true"
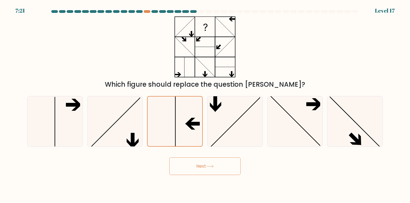
click at [209, 168] on icon at bounding box center [209, 166] width 7 height 3
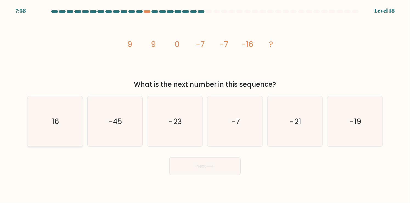
click at [80, 127] on div "16" at bounding box center [55, 121] width 56 height 51
click at [205, 104] on input "a. 16" at bounding box center [205, 103] width 0 height 3
radio input "true"
click at [163, 136] on icon "-23" at bounding box center [175, 121] width 50 height 50
click at [205, 104] on input "c. -23" at bounding box center [205, 103] width 0 height 3
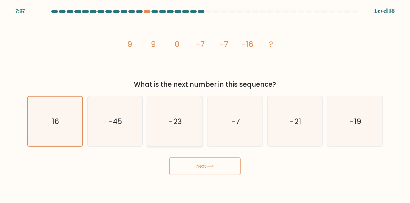
radio input "true"
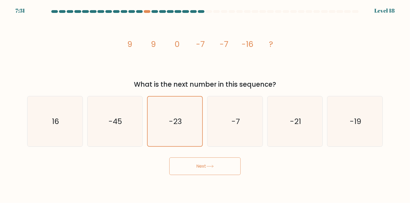
click at [85, 131] on div "a. 16" at bounding box center [55, 121] width 60 height 51
click at [76, 134] on icon "16" at bounding box center [55, 121] width 50 height 50
click at [205, 104] on input "a. 16" at bounding box center [205, 103] width 0 height 3
radio input "true"
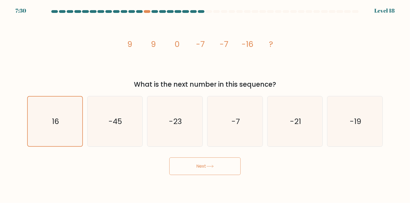
click at [229, 171] on button "Next" at bounding box center [204, 167] width 71 height 18
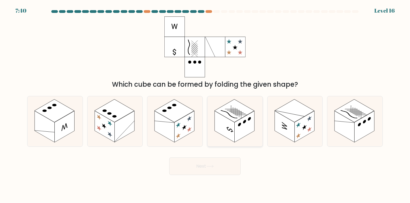
click at [222, 124] on rect at bounding box center [225, 126] width 20 height 31
click at [205, 104] on input "d." at bounding box center [205, 103] width 0 height 3
radio input "true"
click at [234, 166] on button "Next" at bounding box center [204, 167] width 71 height 18
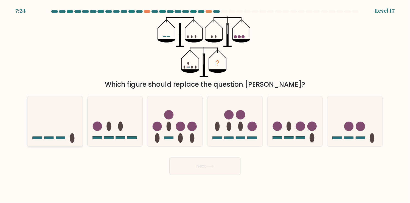
click at [77, 134] on icon at bounding box center [54, 122] width 55 height 46
click at [205, 104] on input "a." at bounding box center [205, 103] width 0 height 3
radio input "true"
click at [199, 163] on button "Next" at bounding box center [204, 167] width 71 height 18
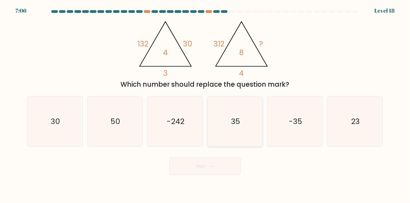
click at [247, 121] on icon "35" at bounding box center [235, 121] width 50 height 50
click at [205, 104] on input "d. 35" at bounding box center [205, 103] width 0 height 3
radio input "true"
click at [218, 169] on button "Next" at bounding box center [204, 167] width 71 height 18
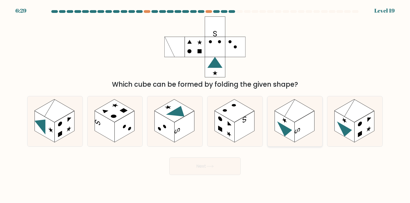
click at [280, 127] on rect at bounding box center [285, 126] width 20 height 31
click at [205, 104] on input "e." at bounding box center [205, 103] width 0 height 3
radio input "true"
click at [367, 107] on rect at bounding box center [355, 110] width 40 height 23
click at [205, 104] on input "f." at bounding box center [205, 103] width 0 height 3
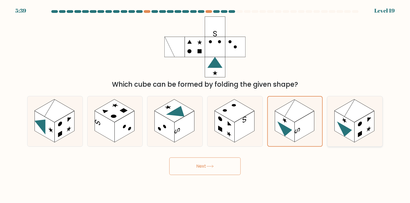
radio input "true"
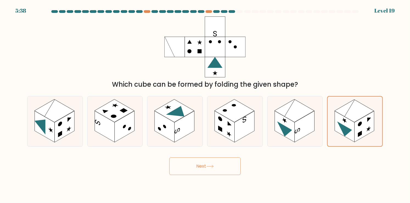
click at [219, 164] on button "Next" at bounding box center [204, 167] width 71 height 18
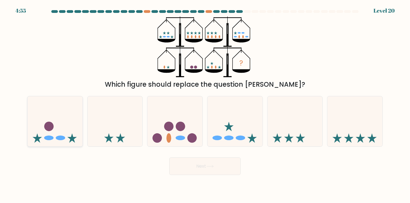
click at [58, 114] on icon at bounding box center [54, 122] width 55 height 46
click at [205, 104] on input "a." at bounding box center [205, 103] width 0 height 3
radio input "true"
click at [207, 157] on div "Next" at bounding box center [205, 164] width 362 height 22
click at [207, 167] on button "Next" at bounding box center [204, 167] width 71 height 18
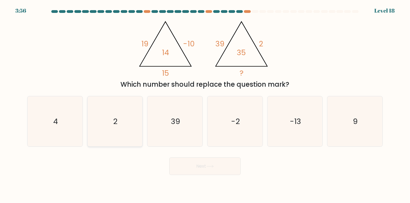
click at [108, 129] on icon "2" at bounding box center [115, 121] width 50 height 50
click at [205, 104] on input "b. 2" at bounding box center [205, 103] width 0 height 3
radio input "true"
click at [216, 165] on button "Next" at bounding box center [204, 167] width 71 height 18
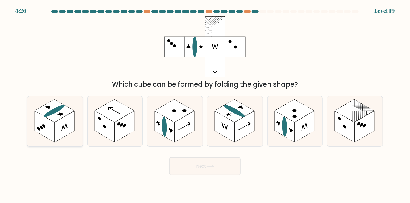
click at [33, 131] on icon at bounding box center [54, 121] width 55 height 50
click at [205, 104] on input "a." at bounding box center [205, 103] width 0 height 3
radio input "true"
click at [119, 124] on circle at bounding box center [118, 124] width 3 height 5
click at [205, 104] on input "b." at bounding box center [205, 103] width 0 height 3
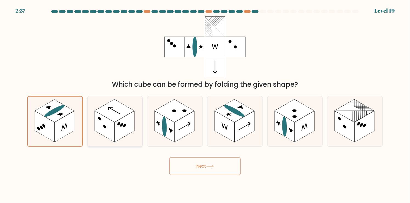
radio input "true"
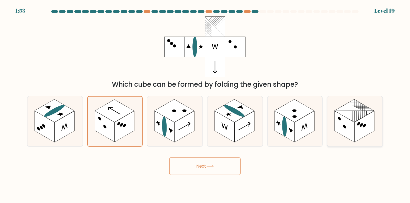
click at [359, 129] on rect at bounding box center [365, 126] width 20 height 31
click at [205, 104] on input "f." at bounding box center [205, 103] width 0 height 3
radio input "true"
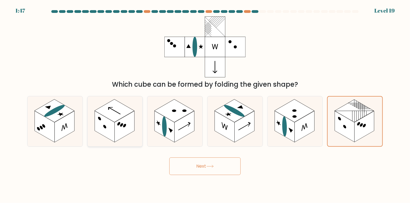
click at [126, 122] on rect at bounding box center [125, 126] width 20 height 31
click at [205, 104] on input "b." at bounding box center [205, 103] width 0 height 3
radio input "true"
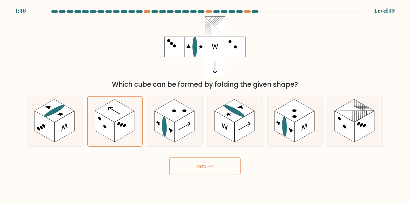
click at [204, 173] on button "Next" at bounding box center [204, 167] width 71 height 18
click at [216, 158] on button "Next" at bounding box center [204, 167] width 71 height 18
click at [337, 124] on rect at bounding box center [345, 126] width 20 height 31
click at [205, 104] on input "f." at bounding box center [205, 103] width 0 height 3
radio input "true"
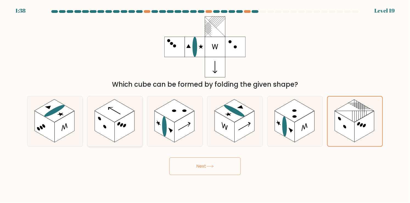
click at [132, 137] on icon at bounding box center [115, 121] width 55 height 50
click at [205, 104] on input "b." at bounding box center [205, 103] width 0 height 3
radio input "true"
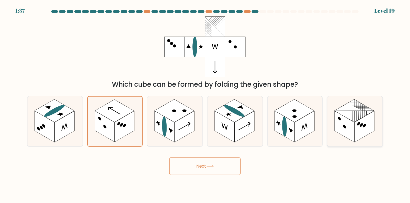
click at [353, 110] on rect at bounding box center [355, 110] width 40 height 23
click at [205, 104] on input "f." at bounding box center [205, 103] width 0 height 3
radio input "true"
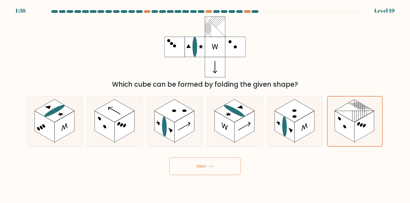
click at [226, 164] on button "Next" at bounding box center [204, 167] width 71 height 18
click at [47, 58] on div "Which cube can be formed by folding the given shape?" at bounding box center [205, 52] width 362 height 73
click at [94, 107] on icon at bounding box center [115, 121] width 55 height 50
click at [205, 104] on input "b." at bounding box center [205, 103] width 0 height 3
radio input "true"
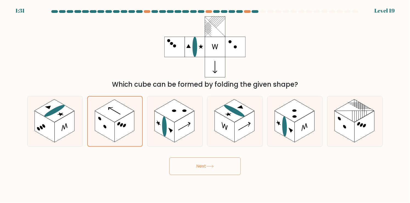
click at [230, 168] on button "Next" at bounding box center [204, 167] width 71 height 18
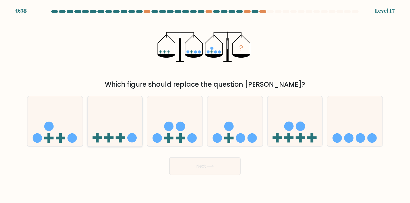
click at [136, 124] on icon at bounding box center [115, 122] width 55 height 46
click at [205, 104] on input "b." at bounding box center [205, 103] width 0 height 3
radio input "true"
click at [210, 173] on button "Next" at bounding box center [204, 167] width 71 height 18
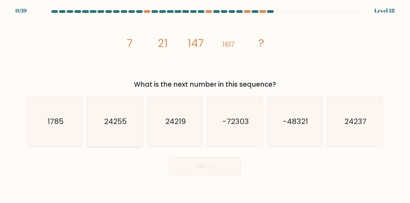
click at [119, 128] on icon "24255" at bounding box center [115, 121] width 50 height 50
click at [205, 104] on input "b. 24255" at bounding box center [205, 103] width 0 height 3
radio input "true"
click at [208, 165] on icon at bounding box center [209, 166] width 7 height 3
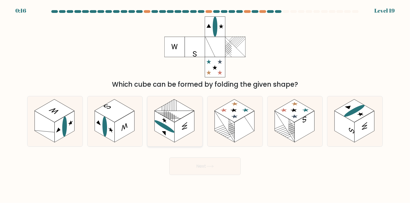
click at [178, 111] on rect at bounding box center [175, 110] width 40 height 23
click at [205, 104] on input "c." at bounding box center [205, 103] width 0 height 3
radio input "true"
click at [189, 165] on button "Next" at bounding box center [204, 167] width 71 height 18
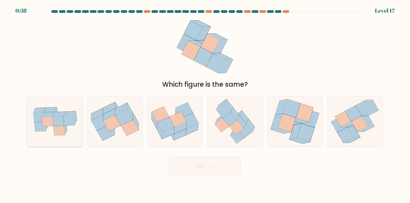
click at [61, 119] on icon at bounding box center [58, 122] width 12 height 10
click at [205, 104] on input "a." at bounding box center [205, 103] width 0 height 3
radio input "true"
click at [244, 136] on icon at bounding box center [245, 131] width 15 height 14
click at [205, 104] on input "d." at bounding box center [205, 103] width 0 height 3
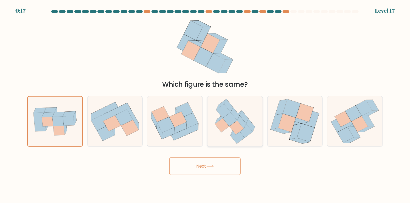
radio input "true"
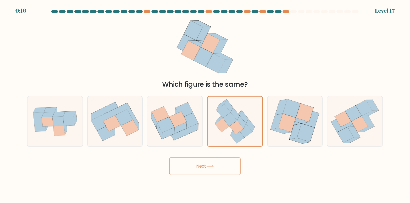
click at [229, 165] on button "Next" at bounding box center [204, 167] width 71 height 18
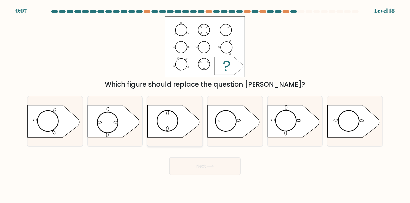
click at [188, 123] on icon at bounding box center [174, 121] width 52 height 32
click at [205, 104] on input "c." at bounding box center [205, 103] width 0 height 3
radio input "true"
click at [203, 170] on button "Next" at bounding box center [204, 167] width 71 height 18
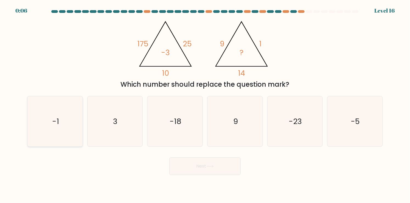
click at [77, 128] on icon "-1" at bounding box center [55, 121] width 50 height 50
click at [205, 104] on input "a. -1" at bounding box center [205, 103] width 0 height 3
radio input "true"
click at [208, 168] on button "Next" at bounding box center [204, 167] width 71 height 18
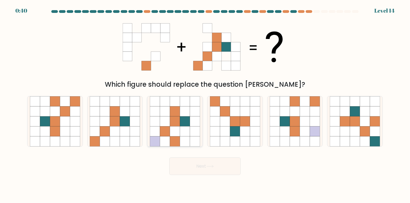
click at [152, 132] on icon at bounding box center [155, 132] width 10 height 10
click at [205, 104] on input "c." at bounding box center [205, 103] width 0 height 3
radio input "true"
click at [197, 167] on button "Next" at bounding box center [204, 167] width 71 height 18
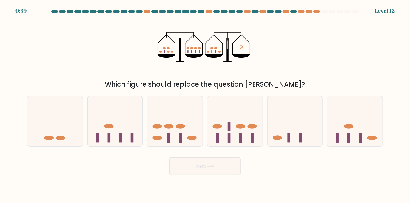
click at [224, 158] on button "Next" at bounding box center [204, 167] width 71 height 18
click at [246, 108] on icon at bounding box center [235, 122] width 55 height 46
click at [205, 104] on input "d." at bounding box center [205, 103] width 0 height 3
radio input "true"
click at [229, 169] on button "Next" at bounding box center [204, 167] width 71 height 18
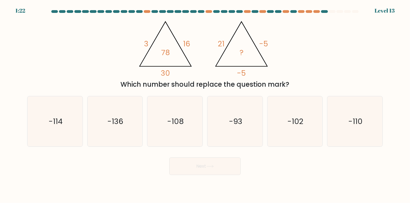
click at [237, 159] on button "Next" at bounding box center [204, 167] width 71 height 18
click at [238, 133] on icon "-93" at bounding box center [235, 121] width 50 height 50
click at [205, 104] on input "d. -93" at bounding box center [205, 103] width 0 height 3
radio input "true"
click at [226, 169] on button "Next" at bounding box center [204, 167] width 71 height 18
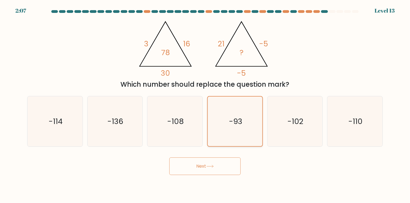
click at [240, 125] on text "-93" at bounding box center [235, 121] width 13 height 10
click at [205, 104] on input "d. -93" at bounding box center [205, 103] width 0 height 3
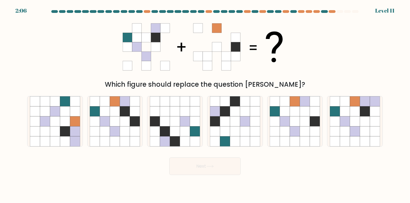
click at [240, 125] on icon at bounding box center [235, 121] width 10 height 10
click at [205, 104] on input "d." at bounding box center [205, 103] width 0 height 3
radio input "true"
click at [232, 163] on button "Next" at bounding box center [204, 167] width 71 height 18
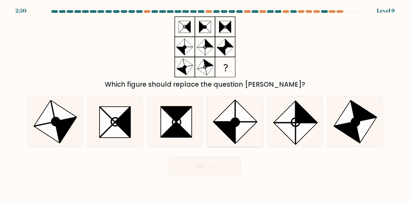
click at [247, 119] on icon at bounding box center [246, 110] width 21 height 21
click at [205, 104] on input "d." at bounding box center [205, 103] width 0 height 3
radio input "true"
click at [240, 159] on button "Next" at bounding box center [204, 167] width 71 height 18
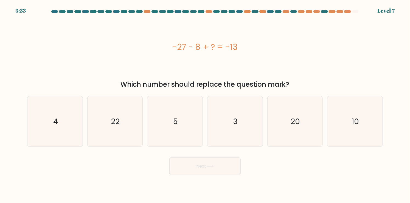
click at [239, 164] on button "Next" at bounding box center [204, 167] width 71 height 18
click at [245, 133] on icon "3" at bounding box center [235, 121] width 50 height 50
click at [205, 104] on input "d. 3" at bounding box center [205, 103] width 0 height 3
radio input "true"
click at [233, 167] on button "Next" at bounding box center [204, 167] width 71 height 18
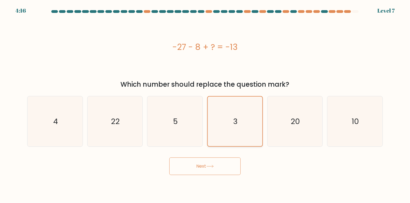
click at [245, 132] on icon "3" at bounding box center [235, 122] width 50 height 50
click at [205, 104] on input "d. 3" at bounding box center [205, 103] width 0 height 3
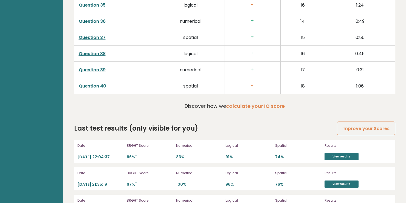
scroll to position [1446, 0]
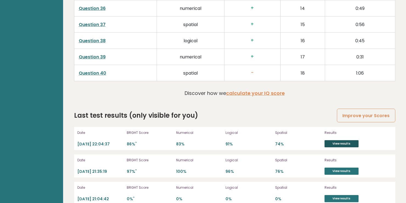
click at [333, 140] on link "View results" at bounding box center [342, 143] width 34 height 7
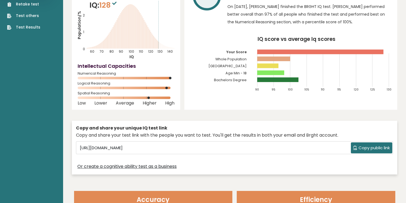
scroll to position [0, 0]
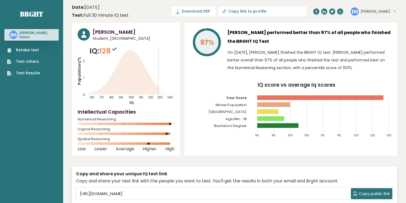
click at [31, 52] on link "Retake test" at bounding box center [23, 50] width 33 height 6
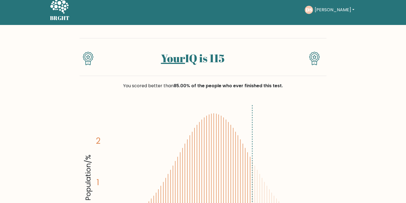
scroll to position [137, 0]
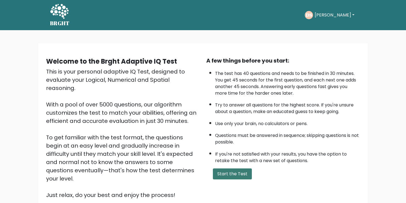
click at [244, 171] on button "Start the Test" at bounding box center [232, 174] width 39 height 11
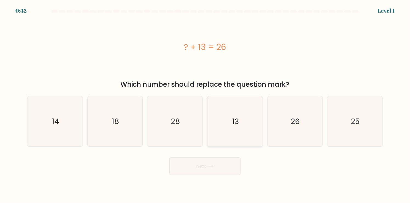
click at [259, 137] on icon "13" at bounding box center [235, 121] width 50 height 50
click at [205, 104] on input "d. 13" at bounding box center [205, 103] width 0 height 3
radio input "true"
click at [227, 171] on button "Next" at bounding box center [204, 167] width 71 height 18
click at [231, 129] on icon "13" at bounding box center [235, 122] width 50 height 50
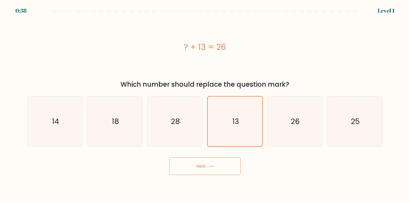
click at [205, 104] on input "d. 13" at bounding box center [205, 103] width 0 height 3
click at [225, 164] on button "Next" at bounding box center [204, 167] width 71 height 18
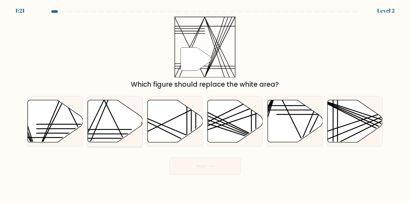
click at [136, 138] on icon at bounding box center [115, 121] width 55 height 43
click at [205, 104] on input "b." at bounding box center [205, 103] width 0 height 3
radio input "true"
click at [217, 172] on button "Next" at bounding box center [204, 167] width 71 height 18
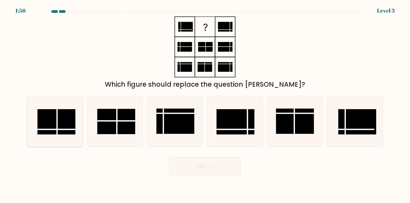
click at [80, 126] on div at bounding box center [55, 121] width 56 height 51
click at [205, 104] on input "a." at bounding box center [205, 103] width 0 height 3
radio input "true"
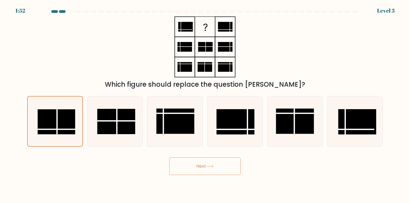
click at [217, 169] on button "Next" at bounding box center [204, 167] width 71 height 18
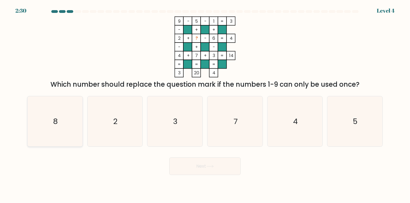
click at [62, 132] on icon "8" at bounding box center [55, 121] width 50 height 50
click at [205, 104] on input "a. 8" at bounding box center [205, 103] width 0 height 3
radio input "true"
click at [206, 171] on button "Next" at bounding box center [204, 167] width 71 height 18
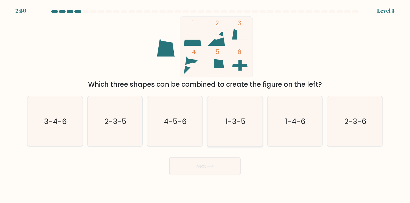
drag, startPoint x: 278, startPoint y: 123, endPoint x: 240, endPoint y: 123, distance: 38.2
click at [263, 125] on div "a. 3-4-6 b. 2-3-5 c. 4-5-6 d. 1-3-5" at bounding box center [205, 119] width 360 height 55
click at [239, 122] on text "1-3-5" at bounding box center [235, 121] width 20 height 11
click at [205, 104] on input "d. 1-3-5" at bounding box center [205, 103] width 0 height 3
radio input "true"
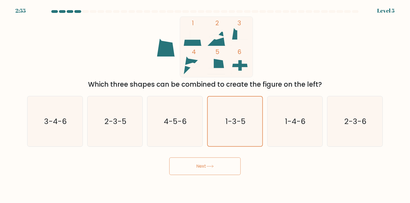
click at [226, 161] on button "Next" at bounding box center [204, 167] width 71 height 18
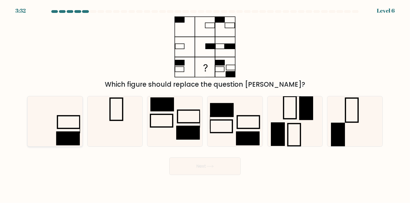
click at [81, 132] on div at bounding box center [55, 121] width 56 height 51
click at [205, 104] on input "a." at bounding box center [205, 103] width 0 height 3
radio input "true"
click at [212, 171] on button "Next" at bounding box center [204, 167] width 71 height 18
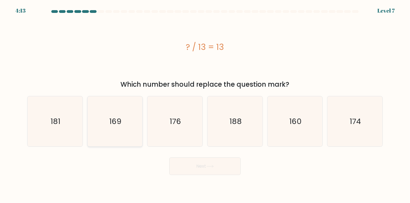
click at [135, 139] on icon "169" at bounding box center [115, 121] width 50 height 50
click at [205, 104] on input "b. 169" at bounding box center [205, 103] width 0 height 3
radio input "true"
click at [207, 169] on button "Next" at bounding box center [204, 167] width 71 height 18
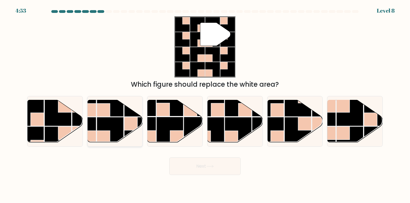
click at [124, 133] on rect at bounding box center [110, 130] width 27 height 27
click at [205, 104] on input "b." at bounding box center [205, 103] width 0 height 3
radio input "true"
click at [200, 172] on button "Next" at bounding box center [204, 167] width 71 height 18
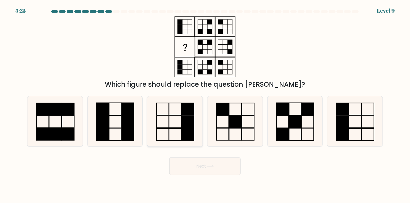
click at [167, 139] on icon at bounding box center [175, 121] width 50 height 50
click at [205, 104] on input "c." at bounding box center [205, 103] width 0 height 3
radio input "true"
click at [196, 172] on button "Next" at bounding box center [204, 167] width 71 height 18
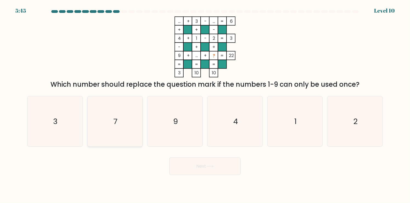
click at [139, 133] on icon "7" at bounding box center [115, 121] width 50 height 50
click at [205, 104] on input "b. 7" at bounding box center [205, 103] width 0 height 3
radio input "true"
click at [191, 159] on button "Next" at bounding box center [204, 167] width 71 height 18
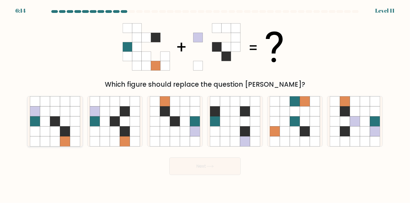
click at [28, 133] on div at bounding box center [55, 121] width 56 height 51
click at [205, 104] on input "a." at bounding box center [205, 103] width 0 height 3
radio input "true"
click at [111, 130] on icon at bounding box center [115, 132] width 10 height 10
click at [205, 104] on input "b." at bounding box center [205, 103] width 0 height 3
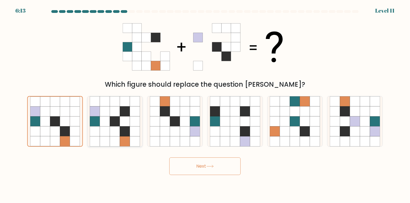
radio input "true"
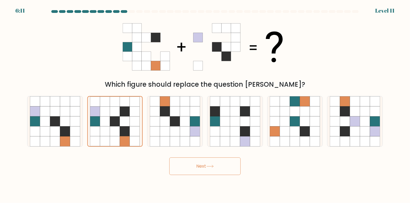
click at [219, 165] on button "Next" at bounding box center [204, 167] width 71 height 18
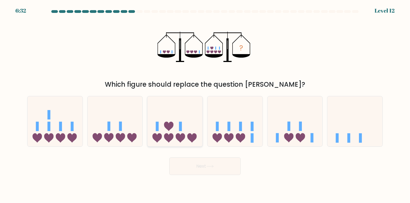
click at [167, 139] on icon at bounding box center [168, 137] width 9 height 9
click at [205, 104] on input "c." at bounding box center [205, 103] width 0 height 3
radio input "true"
click at [223, 132] on icon at bounding box center [235, 122] width 55 height 46
click at [205, 104] on input "d." at bounding box center [205, 103] width 0 height 3
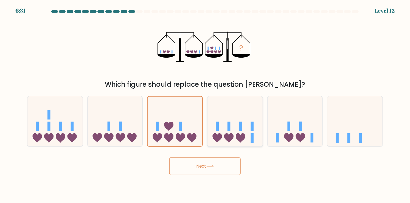
radio input "true"
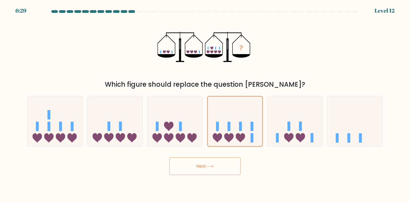
click at [229, 163] on button "Next" at bounding box center [204, 167] width 71 height 18
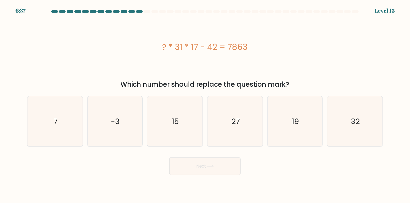
click at [204, 121] on div "c. 15" at bounding box center [175, 121] width 60 height 51
click at [192, 121] on icon "15" at bounding box center [175, 121] width 50 height 50
click at [205, 104] on input "c. 15" at bounding box center [205, 103] width 0 height 3
radio input "true"
click at [213, 170] on button "Next" at bounding box center [204, 167] width 71 height 18
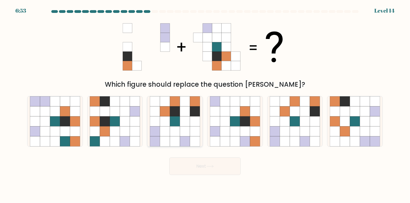
click at [180, 135] on icon at bounding box center [185, 132] width 10 height 10
click at [205, 104] on input "c." at bounding box center [205, 103] width 0 height 3
radio input "true"
click at [208, 170] on button "Next" at bounding box center [204, 167] width 71 height 18
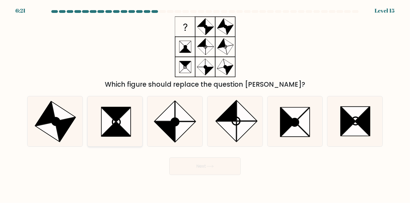
click at [126, 115] on icon at bounding box center [124, 122] width 14 height 29
click at [205, 104] on input "b." at bounding box center [205, 103] width 0 height 3
radio input "true"
click at [350, 126] on icon at bounding box center [348, 121] width 14 height 29
click at [205, 104] on input "f." at bounding box center [205, 103] width 0 height 3
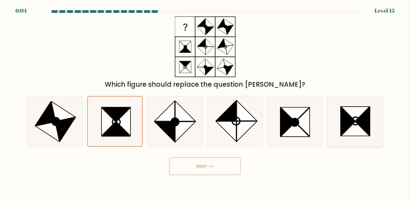
radio input "true"
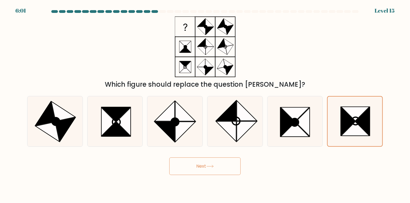
click at [216, 170] on button "Next" at bounding box center [204, 167] width 71 height 18
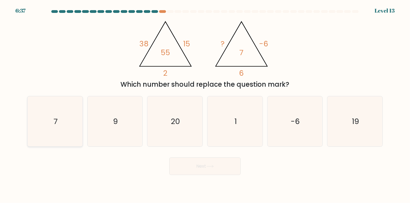
click at [58, 125] on icon "7" at bounding box center [55, 121] width 50 height 50
click at [205, 104] on input "a. 7" at bounding box center [205, 103] width 0 height 3
radio input "true"
click at [185, 160] on button "Next" at bounding box center [204, 167] width 71 height 18
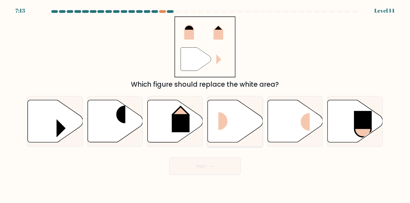
click at [213, 115] on icon at bounding box center [235, 121] width 55 height 42
click at [205, 104] on input "d." at bounding box center [205, 103] width 0 height 3
radio input "true"
click at [217, 165] on button "Next" at bounding box center [204, 167] width 71 height 18
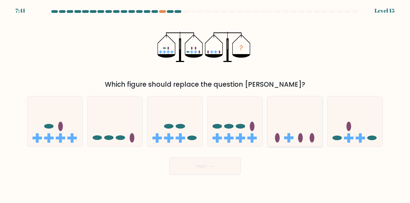
click at [290, 119] on icon at bounding box center [295, 122] width 55 height 46
click at [205, 104] on input "e." at bounding box center [205, 103] width 0 height 3
radio input "true"
click at [222, 171] on button "Next" at bounding box center [204, 167] width 71 height 18
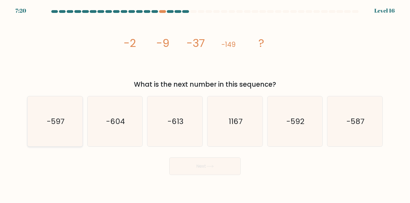
click at [60, 129] on icon "-597" at bounding box center [55, 121] width 50 height 50
click at [205, 104] on input "a. -597" at bounding box center [205, 103] width 0 height 3
radio input "true"
click at [222, 170] on button "Next" at bounding box center [204, 167] width 71 height 18
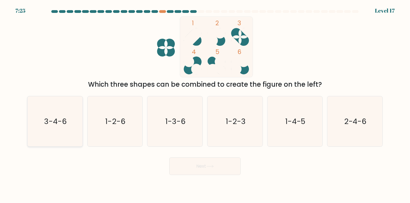
click at [63, 140] on icon "3-4-6" at bounding box center [55, 121] width 50 height 50
click at [205, 104] on input "a. 3-4-6" at bounding box center [205, 103] width 0 height 3
radio input "true"
click at [228, 170] on button "Next" at bounding box center [204, 167] width 71 height 18
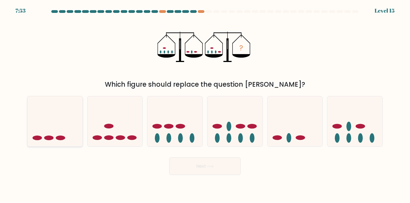
click at [73, 130] on icon at bounding box center [54, 122] width 55 height 46
click at [205, 104] on input "a." at bounding box center [205, 103] width 0 height 3
radio input "true"
click at [226, 169] on button "Next" at bounding box center [204, 167] width 71 height 18
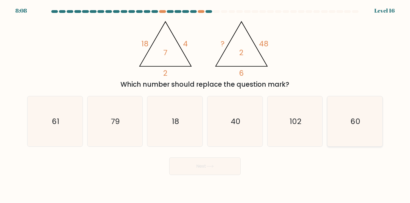
click at [347, 113] on icon "60" at bounding box center [355, 121] width 50 height 50
click at [205, 104] on input "f. 60" at bounding box center [205, 103] width 0 height 3
radio input "true"
click at [225, 163] on button "Next" at bounding box center [204, 167] width 71 height 18
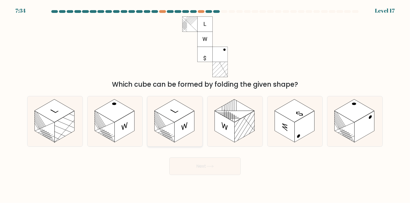
click at [189, 119] on rect at bounding box center [185, 126] width 20 height 31
click at [205, 104] on input "c." at bounding box center [205, 103] width 0 height 3
radio input "true"
click at [197, 163] on button "Next" at bounding box center [204, 167] width 71 height 18
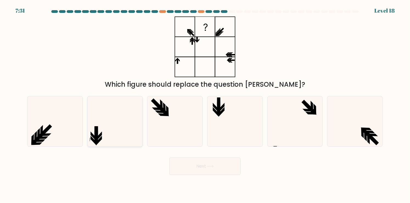
click at [109, 138] on icon at bounding box center [115, 121] width 50 height 50
click at [205, 104] on input "b." at bounding box center [205, 103] width 0 height 3
radio input "true"
click at [303, 113] on icon at bounding box center [295, 121] width 50 height 50
click at [205, 104] on input "e." at bounding box center [205, 103] width 0 height 3
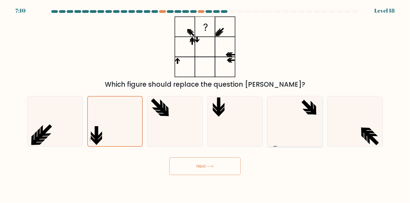
radio input "true"
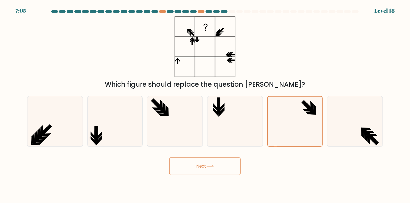
click at [230, 163] on button "Next" at bounding box center [204, 167] width 71 height 18
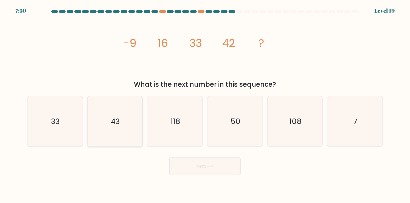
click at [119, 132] on icon "43" at bounding box center [115, 121] width 50 height 50
click at [205, 104] on input "b. 43" at bounding box center [205, 103] width 0 height 3
radio input "true"
click at [233, 172] on button "Next" at bounding box center [204, 167] width 71 height 18
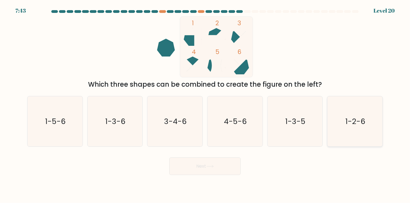
click at [370, 126] on icon "1-2-6" at bounding box center [355, 121] width 50 height 50
click at [205, 104] on input "f. 1-2-6" at bounding box center [205, 103] width 0 height 3
radio input "true"
click at [228, 166] on button "Next" at bounding box center [204, 167] width 71 height 18
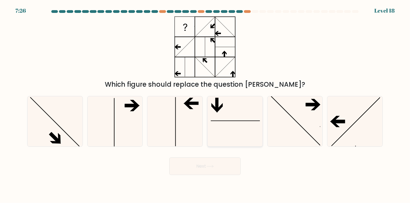
click at [241, 129] on icon at bounding box center [235, 121] width 50 height 50
click at [205, 104] on input "d." at bounding box center [205, 103] width 0 height 3
radio input "true"
click at [214, 171] on button "Next" at bounding box center [204, 167] width 71 height 18
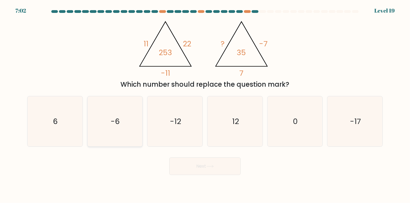
click at [118, 124] on text "-6" at bounding box center [115, 121] width 9 height 11
click at [205, 104] on input "b. -6" at bounding box center [205, 103] width 0 height 3
radio input "true"
click at [218, 172] on button "Next" at bounding box center [204, 167] width 71 height 18
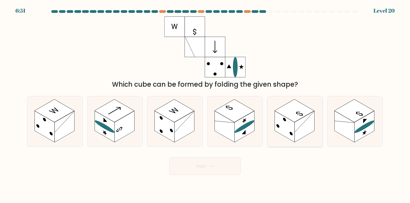
click at [311, 119] on rect at bounding box center [305, 126] width 20 height 31
click at [205, 104] on input "e." at bounding box center [205, 103] width 0 height 3
radio input "true"
click at [344, 120] on rect at bounding box center [345, 126] width 20 height 31
click at [205, 104] on input "f." at bounding box center [205, 103] width 0 height 3
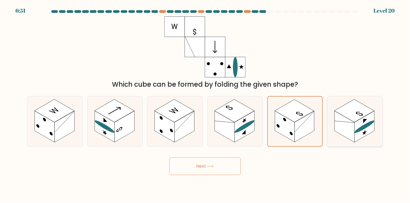
radio input "true"
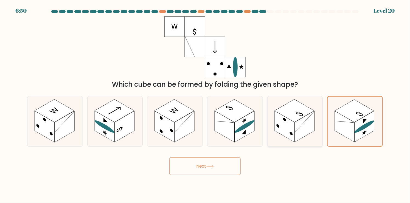
click at [303, 128] on rect at bounding box center [305, 126] width 20 height 31
click at [205, 104] on input "e." at bounding box center [205, 103] width 0 height 3
radio input "true"
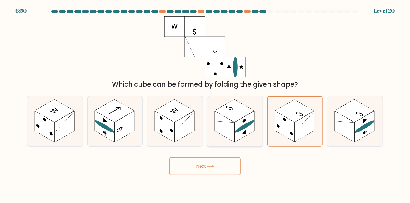
click at [246, 128] on rect at bounding box center [245, 126] width 20 height 31
click at [205, 104] on input "d." at bounding box center [205, 103] width 0 height 3
radio input "true"
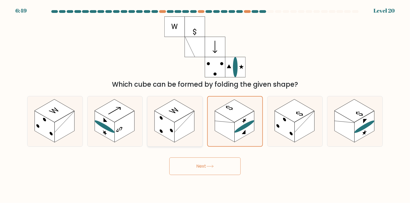
click at [181, 125] on rect at bounding box center [185, 126] width 20 height 31
click at [205, 104] on input "c." at bounding box center [205, 103] width 0 height 3
radio input "true"
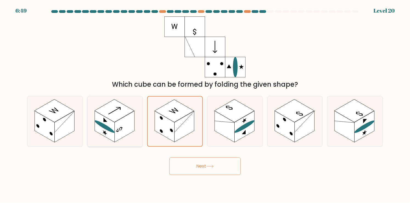
click at [135, 119] on icon at bounding box center [115, 121] width 55 height 50
click at [205, 104] on input "b." at bounding box center [205, 103] width 0 height 3
radio input "true"
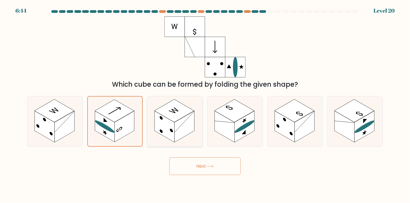
click at [173, 122] on rect at bounding box center [165, 126] width 20 height 31
click at [205, 104] on input "c." at bounding box center [205, 103] width 0 height 3
radio input "true"
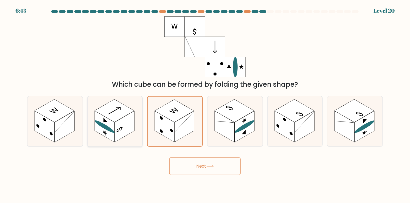
click at [127, 126] on rect at bounding box center [125, 126] width 20 height 31
click at [205, 104] on input "b." at bounding box center [205, 103] width 0 height 3
radio input "true"
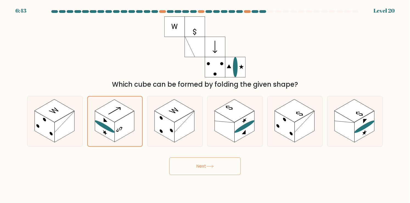
click at [198, 163] on button "Next" at bounding box center [204, 167] width 71 height 18
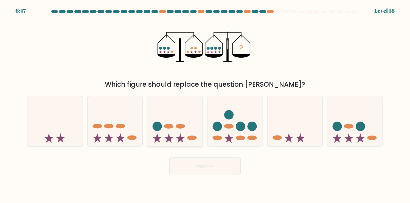
click at [193, 125] on icon at bounding box center [174, 122] width 55 height 46
click at [205, 104] on input "c." at bounding box center [205, 103] width 0 height 3
radio input "true"
click at [230, 171] on button "Next" at bounding box center [204, 167] width 71 height 18
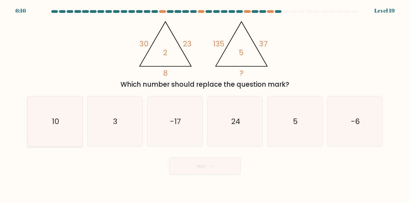
click at [64, 118] on icon "10" at bounding box center [55, 121] width 50 height 50
click at [205, 104] on input "a. 10" at bounding box center [205, 103] width 0 height 3
radio input "true"
click at [208, 172] on button "Next" at bounding box center [204, 167] width 71 height 18
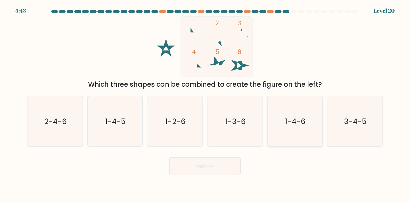
click at [297, 119] on text "1-4-6" at bounding box center [295, 121] width 21 height 11
click at [205, 104] on input "e. 1-4-6" at bounding box center [205, 103] width 0 height 3
radio input "true"
click at [226, 171] on button "Next" at bounding box center [204, 167] width 71 height 18
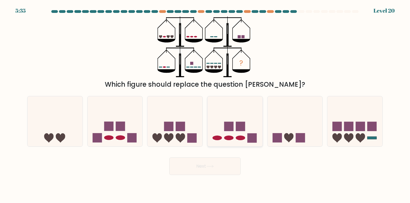
click at [228, 139] on ellipse at bounding box center [228, 138] width 9 height 5
click at [205, 104] on input "d." at bounding box center [205, 103] width 0 height 3
radio input "true"
click at [337, 130] on rect at bounding box center [337, 126] width 9 height 9
click at [205, 104] on input "f." at bounding box center [205, 103] width 0 height 3
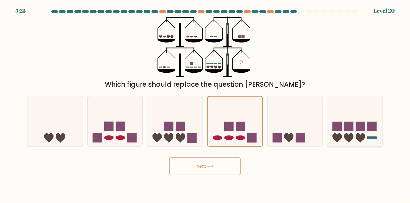
radio input "true"
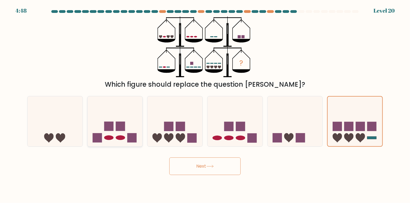
click at [114, 125] on icon at bounding box center [115, 122] width 55 height 46
click at [205, 104] on input "b." at bounding box center [205, 103] width 0 height 3
radio input "true"
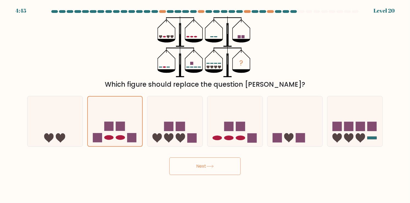
click at [223, 172] on button "Next" at bounding box center [204, 167] width 71 height 18
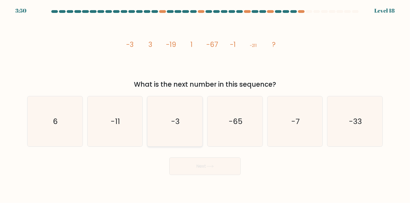
click at [159, 133] on icon "-3" at bounding box center [175, 121] width 50 height 50
click at [205, 104] on input "c. -3" at bounding box center [205, 103] width 0 height 3
radio input "true"
click at [214, 165] on icon at bounding box center [209, 166] width 7 height 3
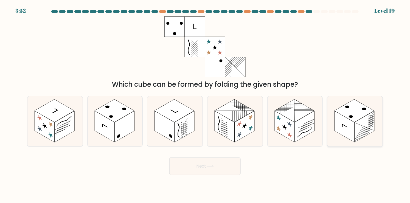
click at [360, 124] on rect at bounding box center [365, 126] width 20 height 31
click at [205, 104] on input "f." at bounding box center [205, 103] width 0 height 3
radio input "true"
click at [228, 166] on button "Next" at bounding box center [204, 167] width 71 height 18
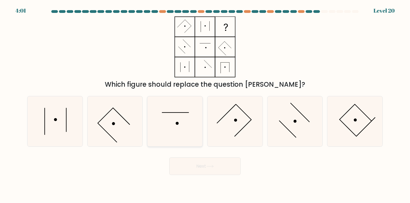
click at [182, 130] on icon at bounding box center [175, 121] width 50 height 50
click at [205, 104] on input "c." at bounding box center [205, 103] width 0 height 3
radio input "true"
click at [221, 170] on button "Next" at bounding box center [204, 167] width 71 height 18
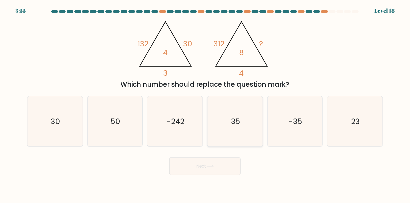
click at [247, 126] on icon "35" at bounding box center [235, 121] width 50 height 50
click at [205, 104] on input "d. 35" at bounding box center [205, 103] width 0 height 3
radio input "true"
click at [230, 167] on button "Next" at bounding box center [204, 167] width 71 height 18
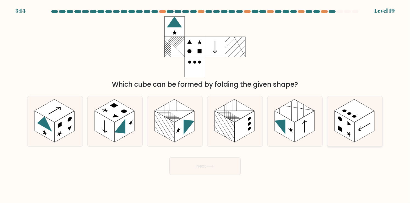
click at [370, 128] on rect at bounding box center [365, 126] width 20 height 31
click at [205, 104] on input "f." at bounding box center [205, 103] width 0 height 3
radio input "true"
click at [217, 127] on rect at bounding box center [225, 126] width 20 height 31
click at [205, 104] on input "d." at bounding box center [205, 103] width 0 height 3
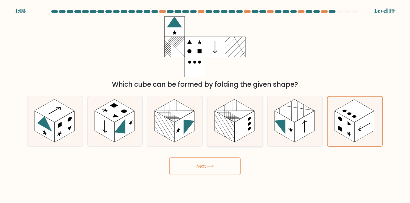
radio input "true"
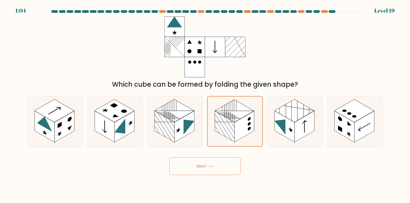
click at [225, 171] on button "Next" at bounding box center [204, 167] width 71 height 18
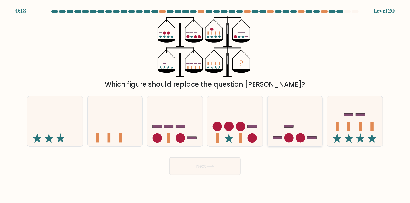
click at [307, 136] on icon at bounding box center [295, 122] width 55 height 46
click at [205, 104] on input "e." at bounding box center [205, 103] width 0 height 3
radio input "true"
click at [237, 171] on button "Next" at bounding box center [204, 167] width 71 height 18
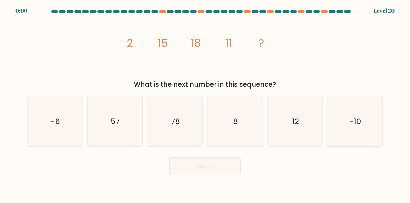
click at [352, 134] on icon "-10" at bounding box center [355, 121] width 50 height 50
click at [205, 104] on input "f. -10" at bounding box center [205, 103] width 0 height 3
radio input "true"
click at [229, 167] on button "Next" at bounding box center [204, 167] width 71 height 18
